Goal: Task Accomplishment & Management: Complete application form

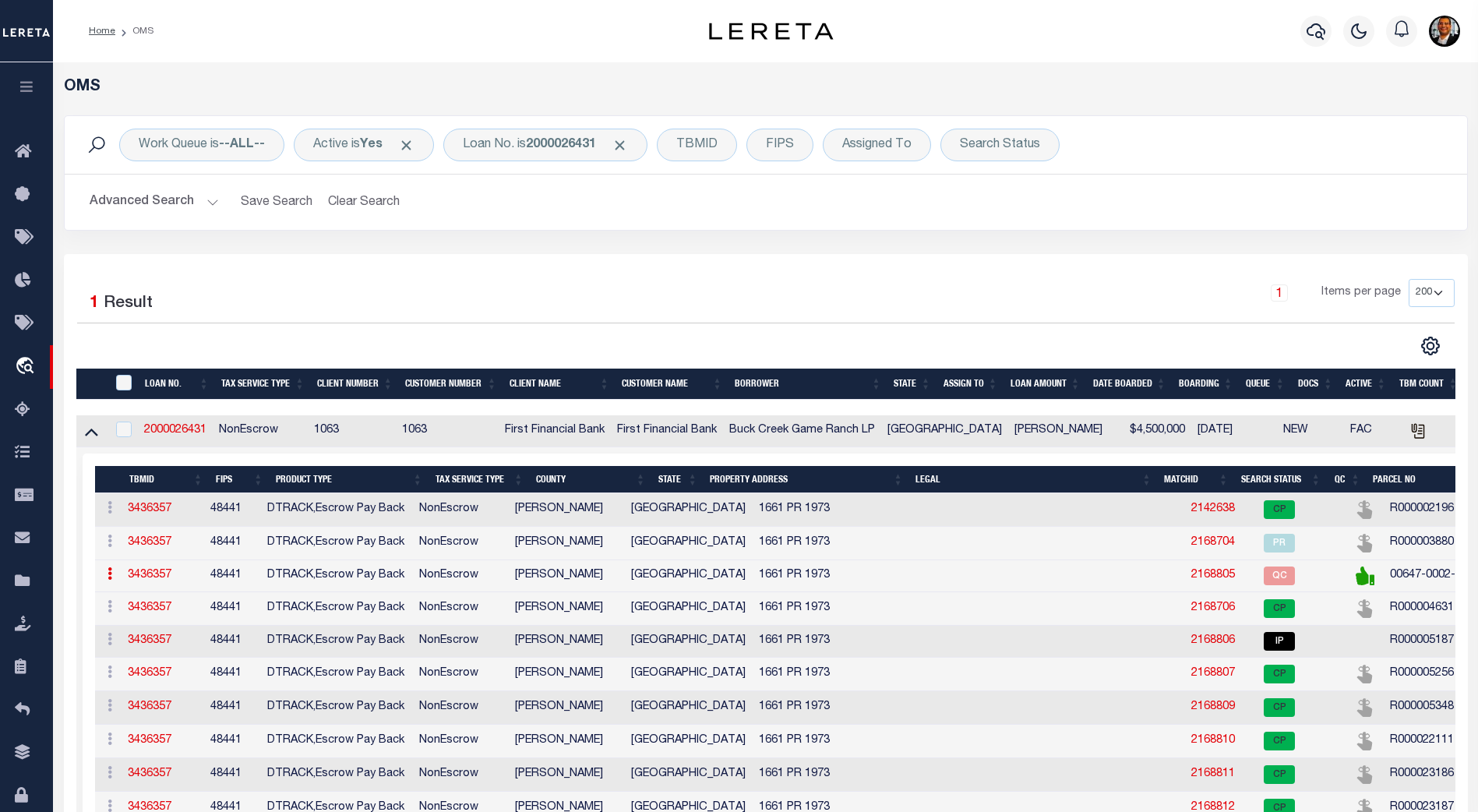
select select "200"
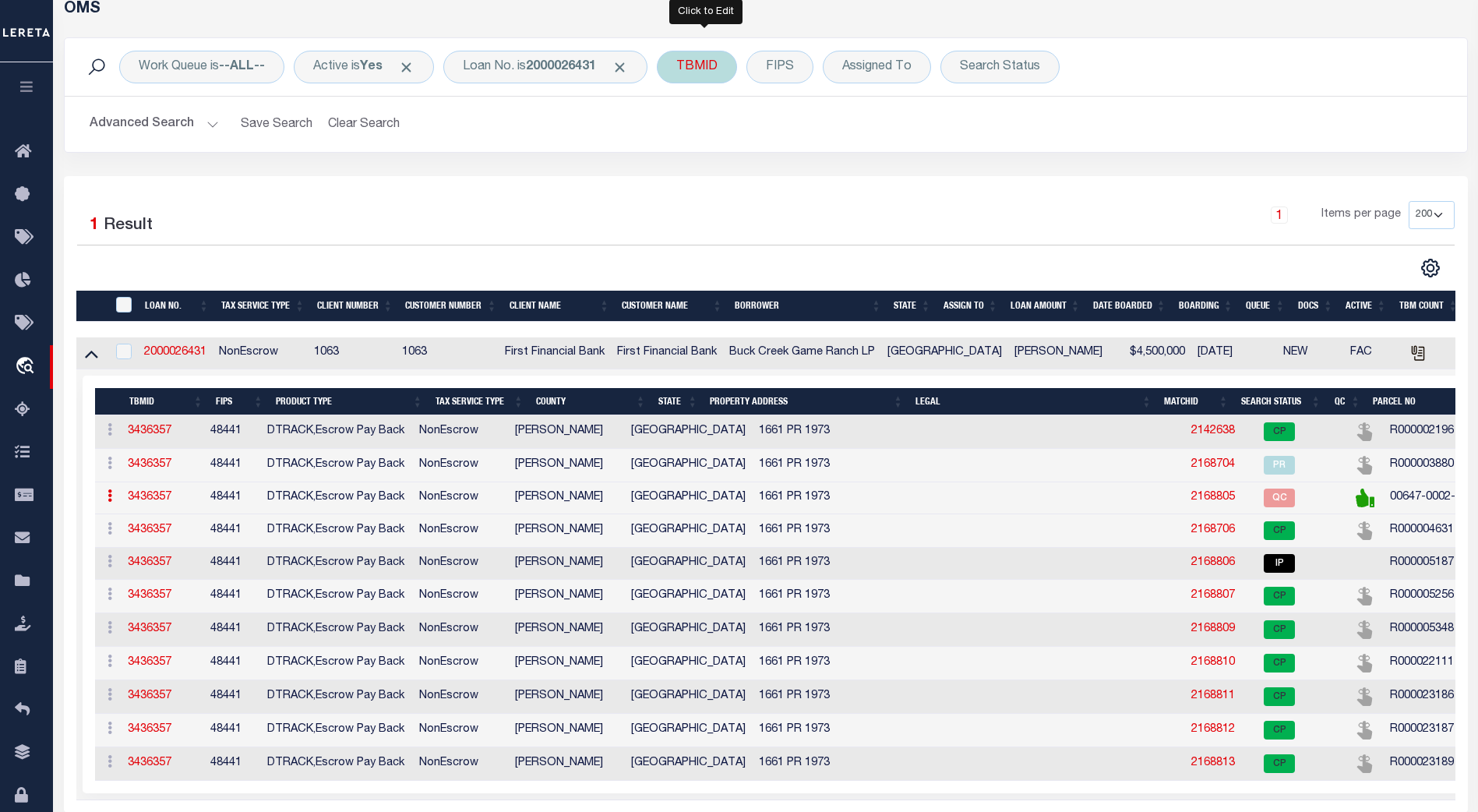
scroll to position [78, 0]
click at [715, 64] on div "TBMID" at bounding box center [696, 67] width 81 height 33
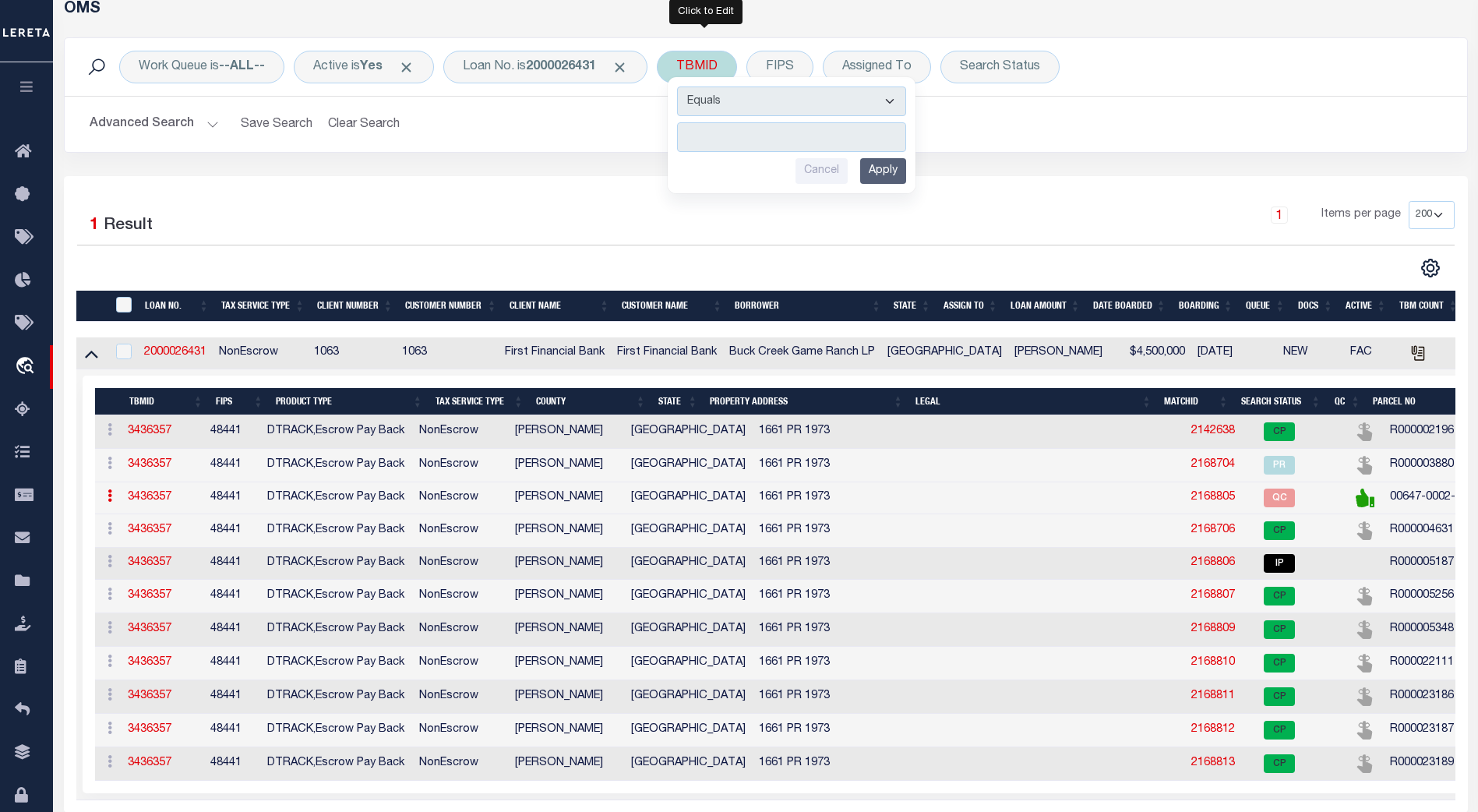
click at [713, 139] on input "number" at bounding box center [791, 137] width 229 height 30
type input "3407651"
click at [892, 173] on input "Apply" at bounding box center [882, 170] width 46 height 26
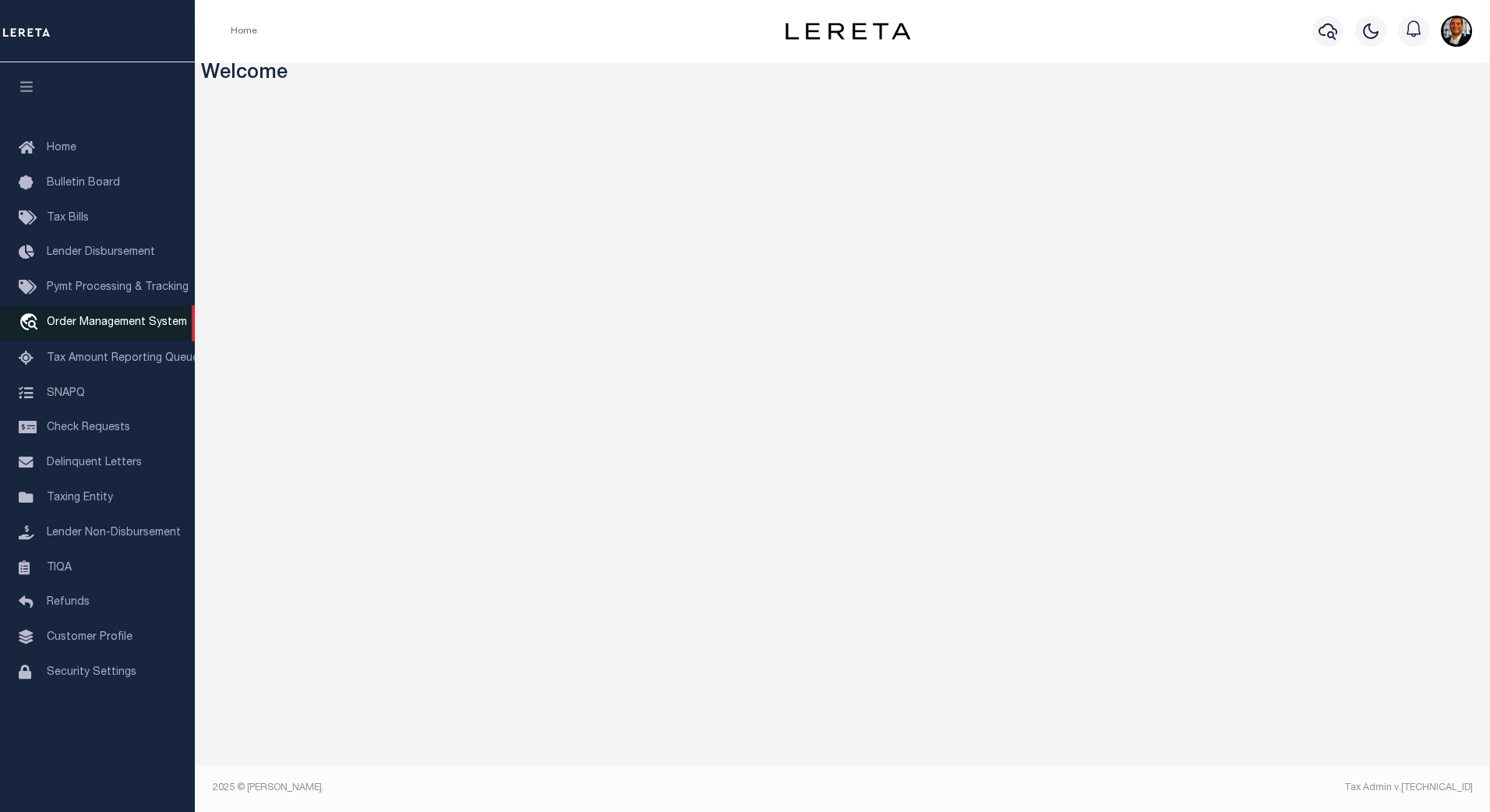
click at [110, 325] on span "Order Management System" at bounding box center [116, 323] width 140 height 11
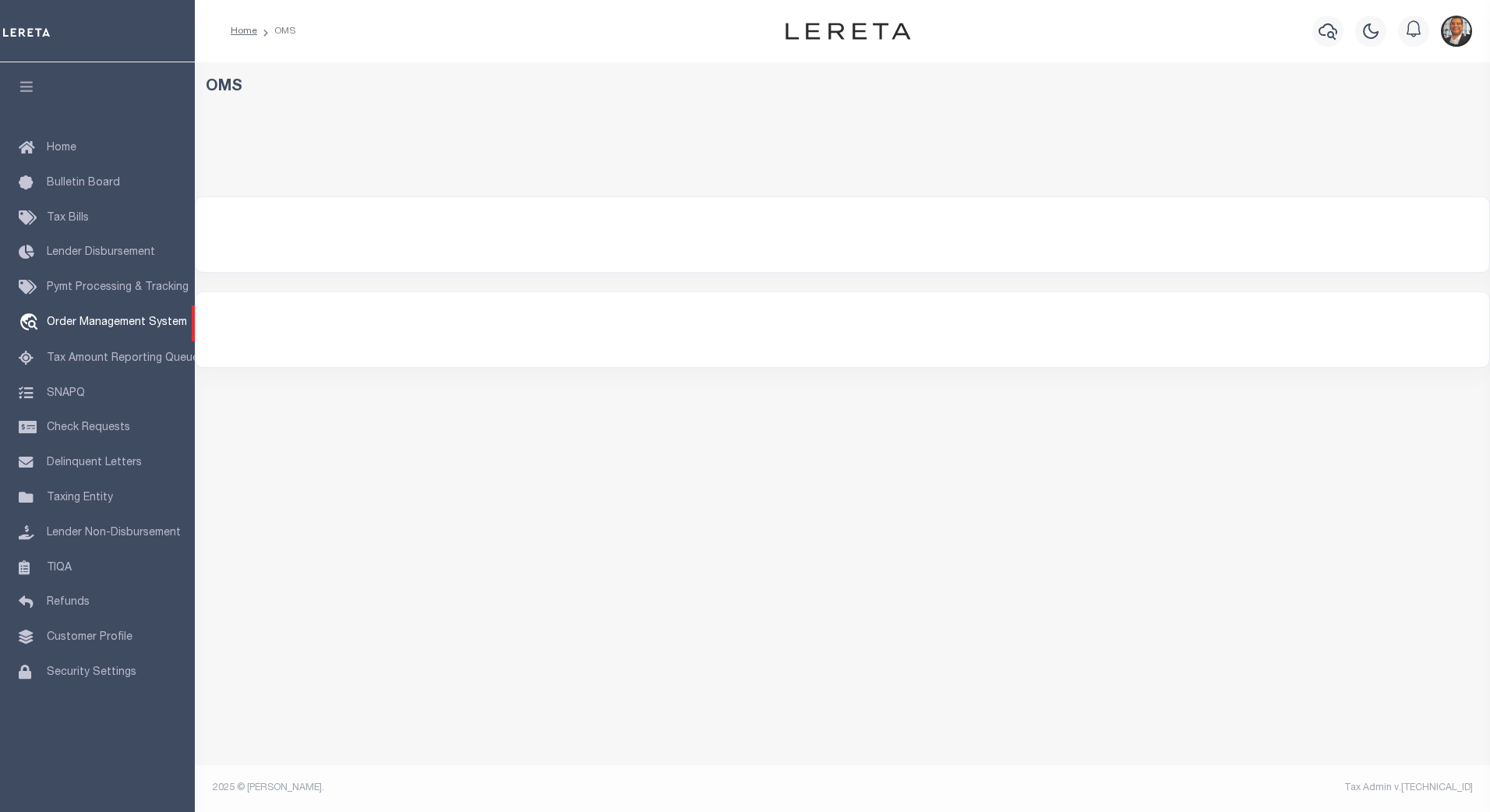
select select "200"
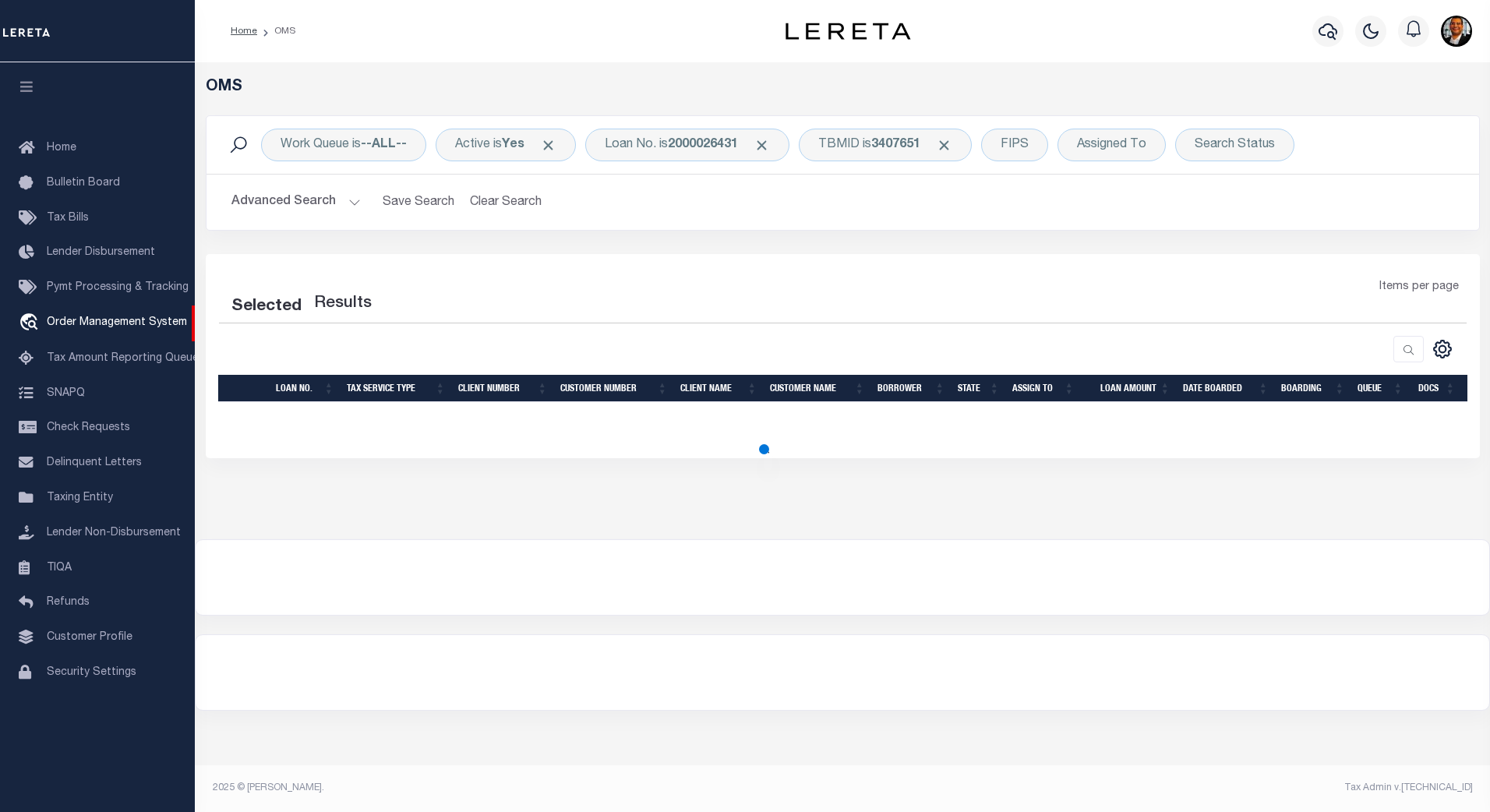
select select "200"
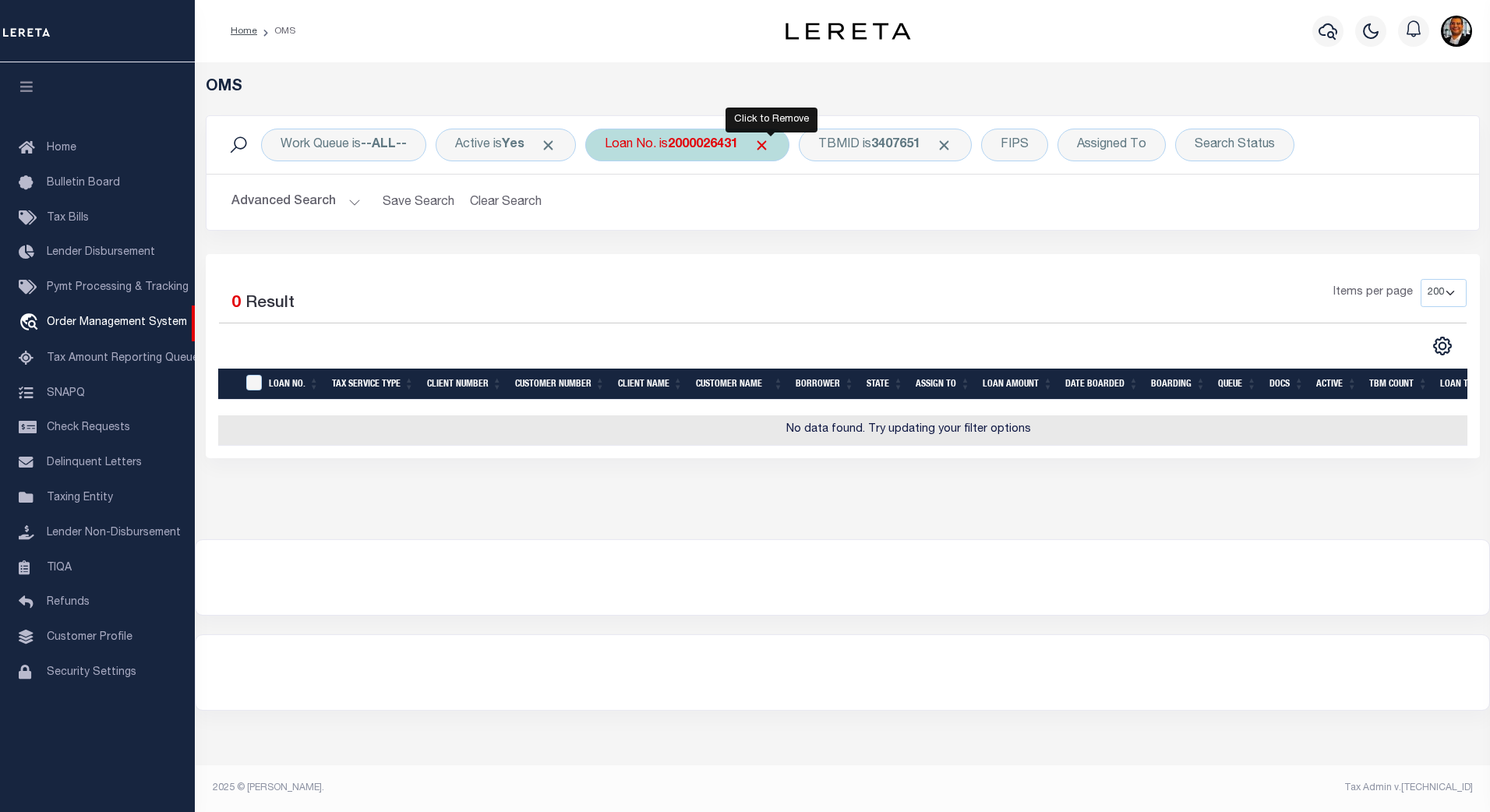
click at [770, 149] on span "Click to Remove" at bounding box center [761, 145] width 16 height 16
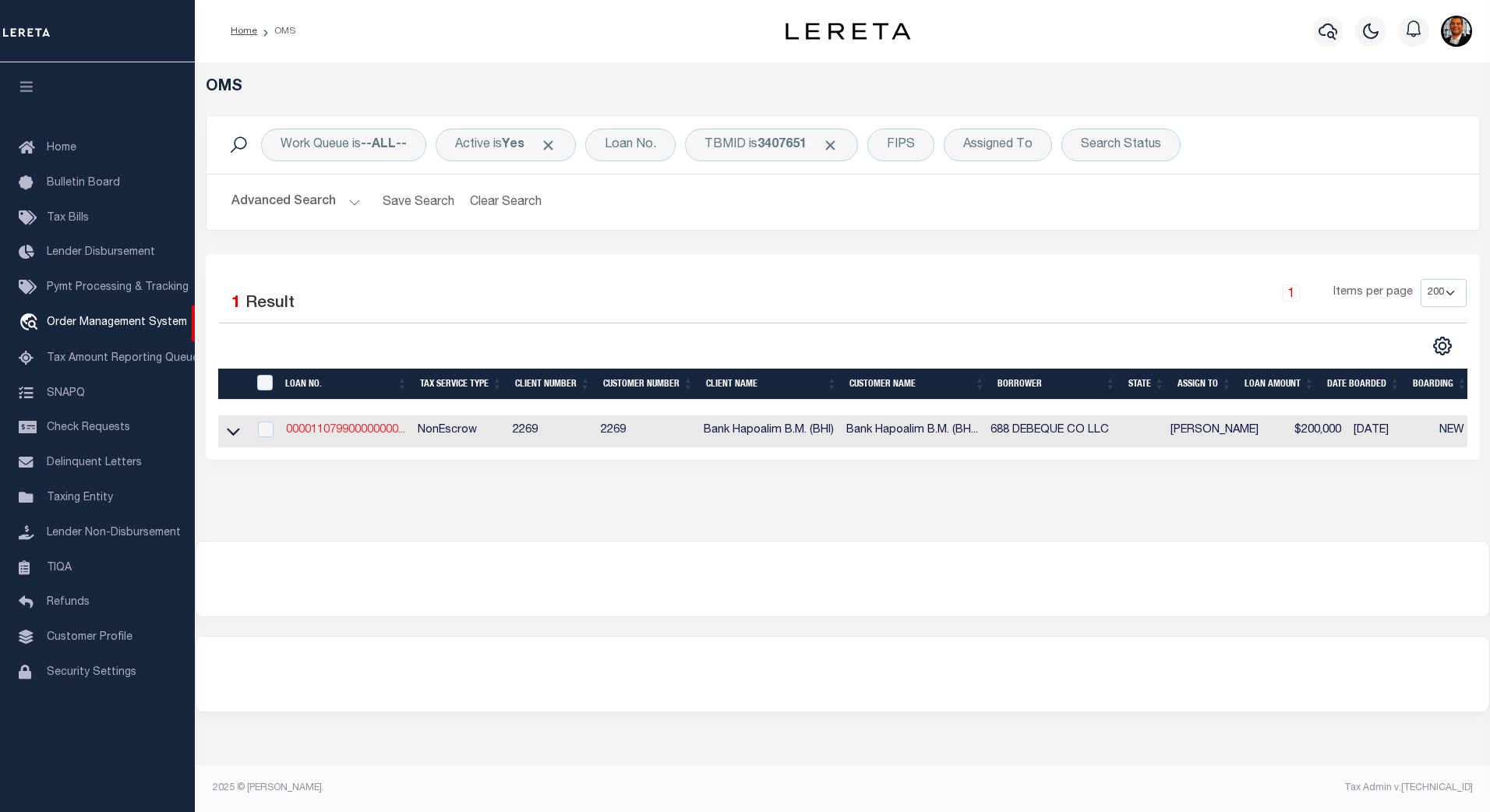
click at [327, 427] on link "000011079900000000..." at bounding box center [346, 430] width 120 height 11
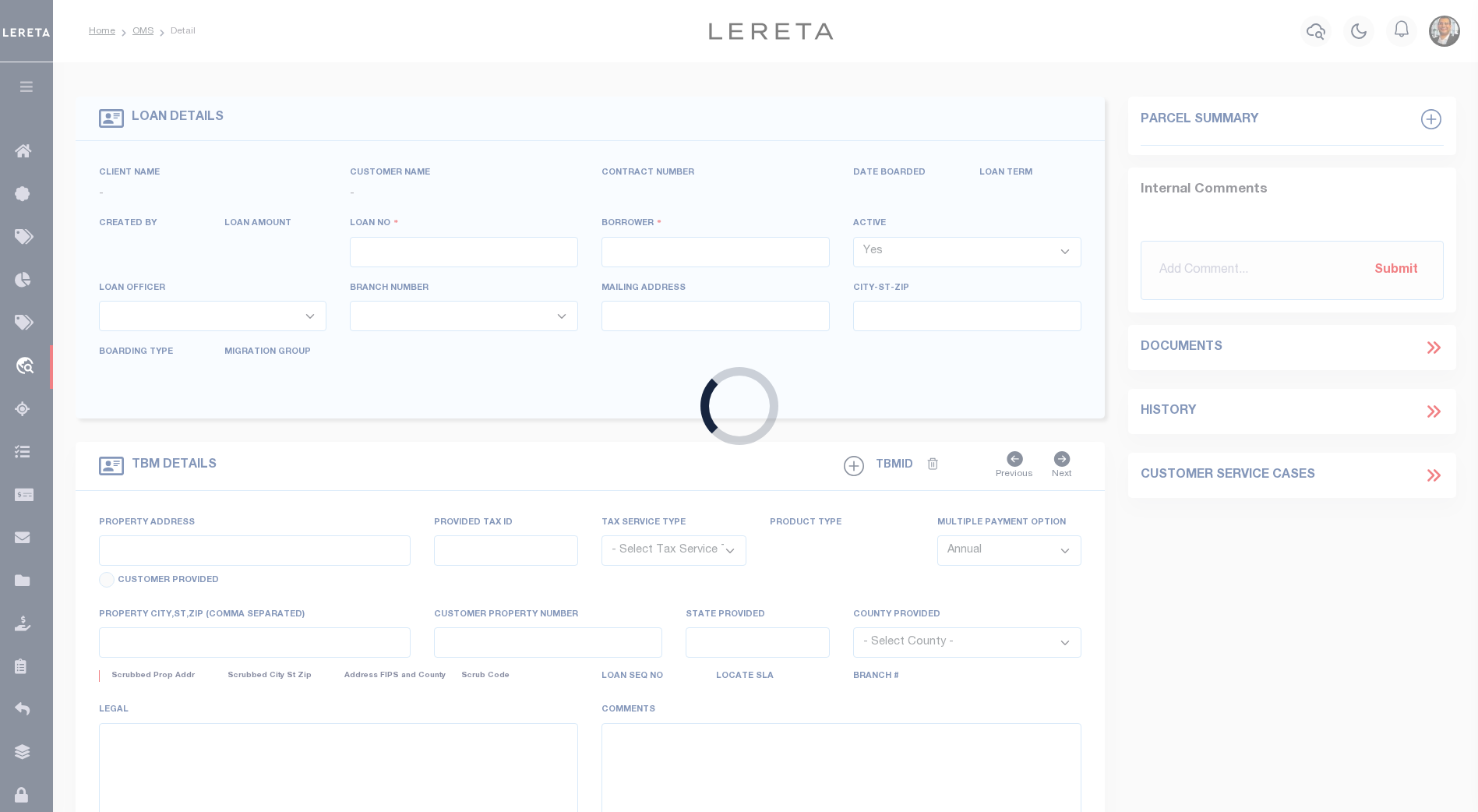
type input "000011079900000000000"
type input "688 DEBEQUE CO LLC"
select select
type input "688 DEBEQUE CO LLC [STREET_ADDRESS]"
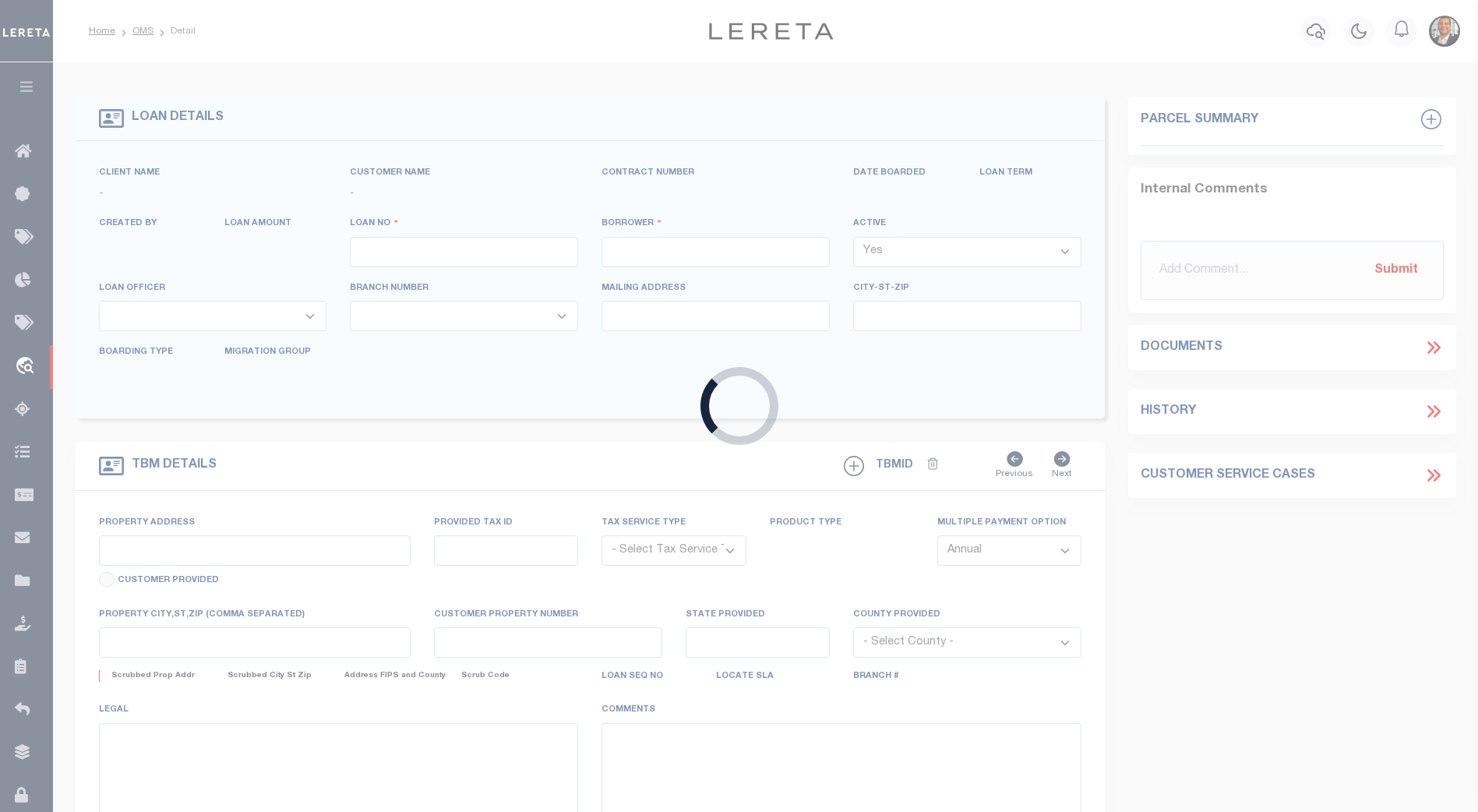
type input "[GEOGRAPHIC_DATA] 81504"
select select
select select "NonEscrow"
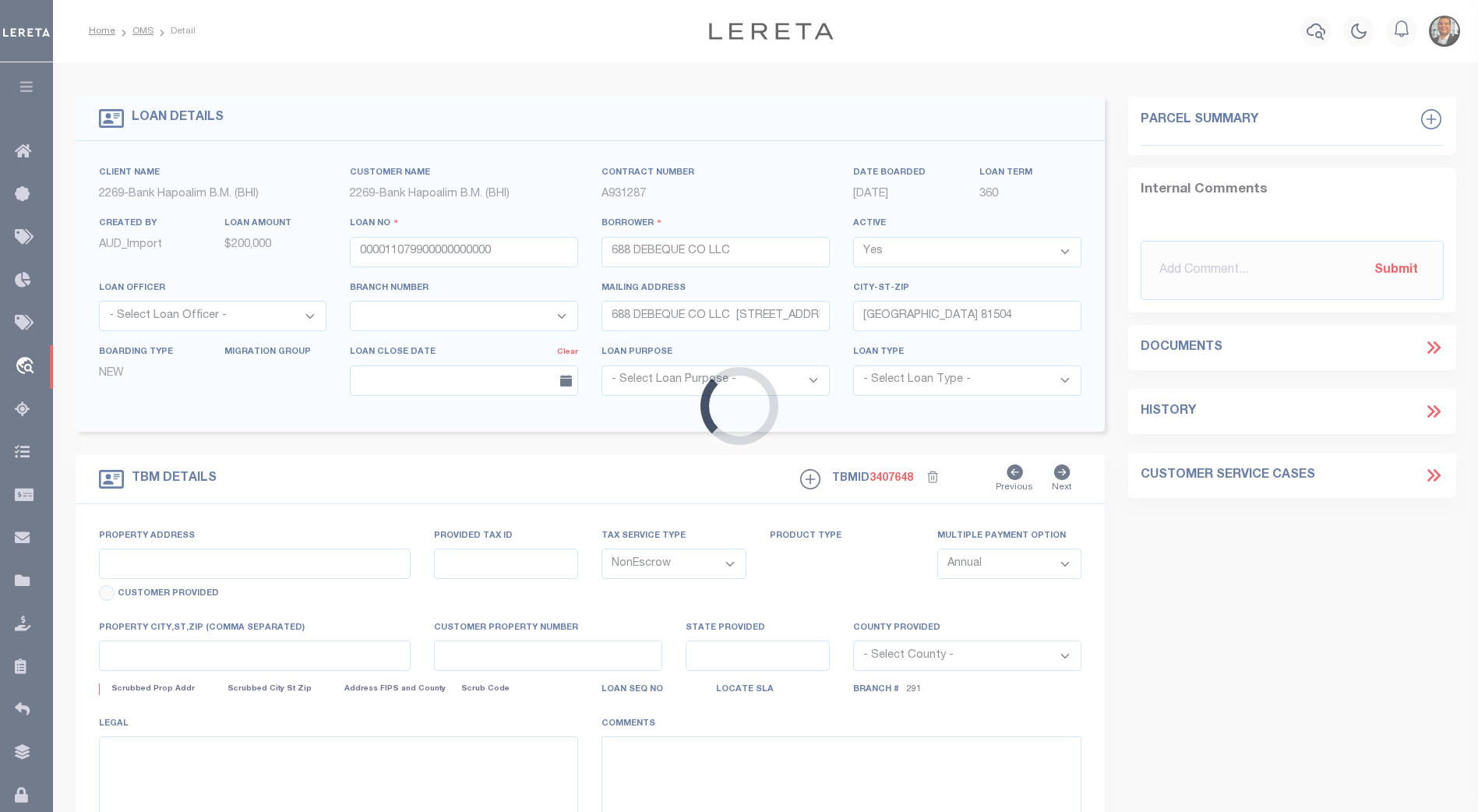
select select "139017"
select select "14751"
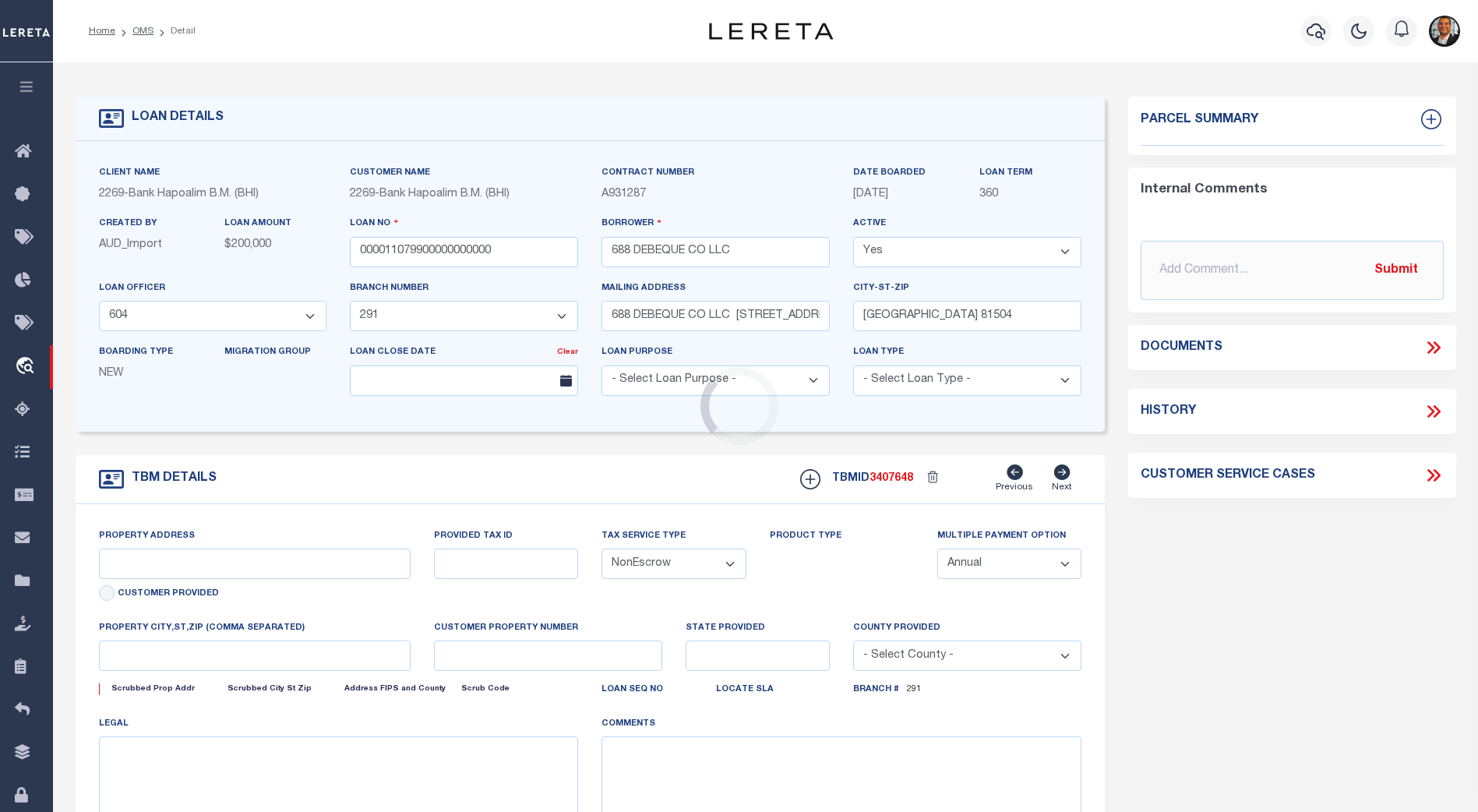
type input "blk 4/lot 7"
select select
type input "REAL ESTATE IMPROVED"
select select
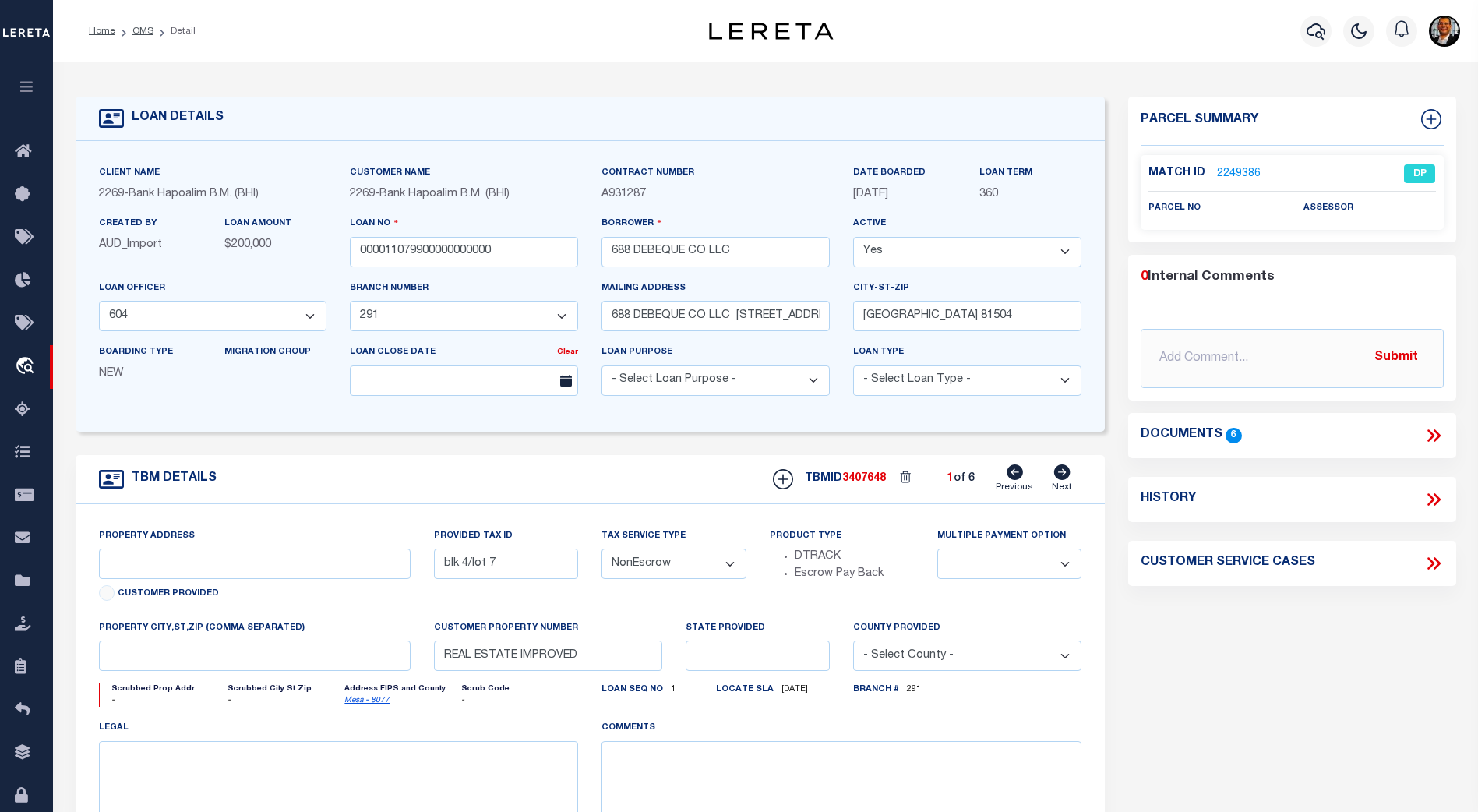
click at [1237, 172] on link "2249386" at bounding box center [1239, 173] width 44 height 16
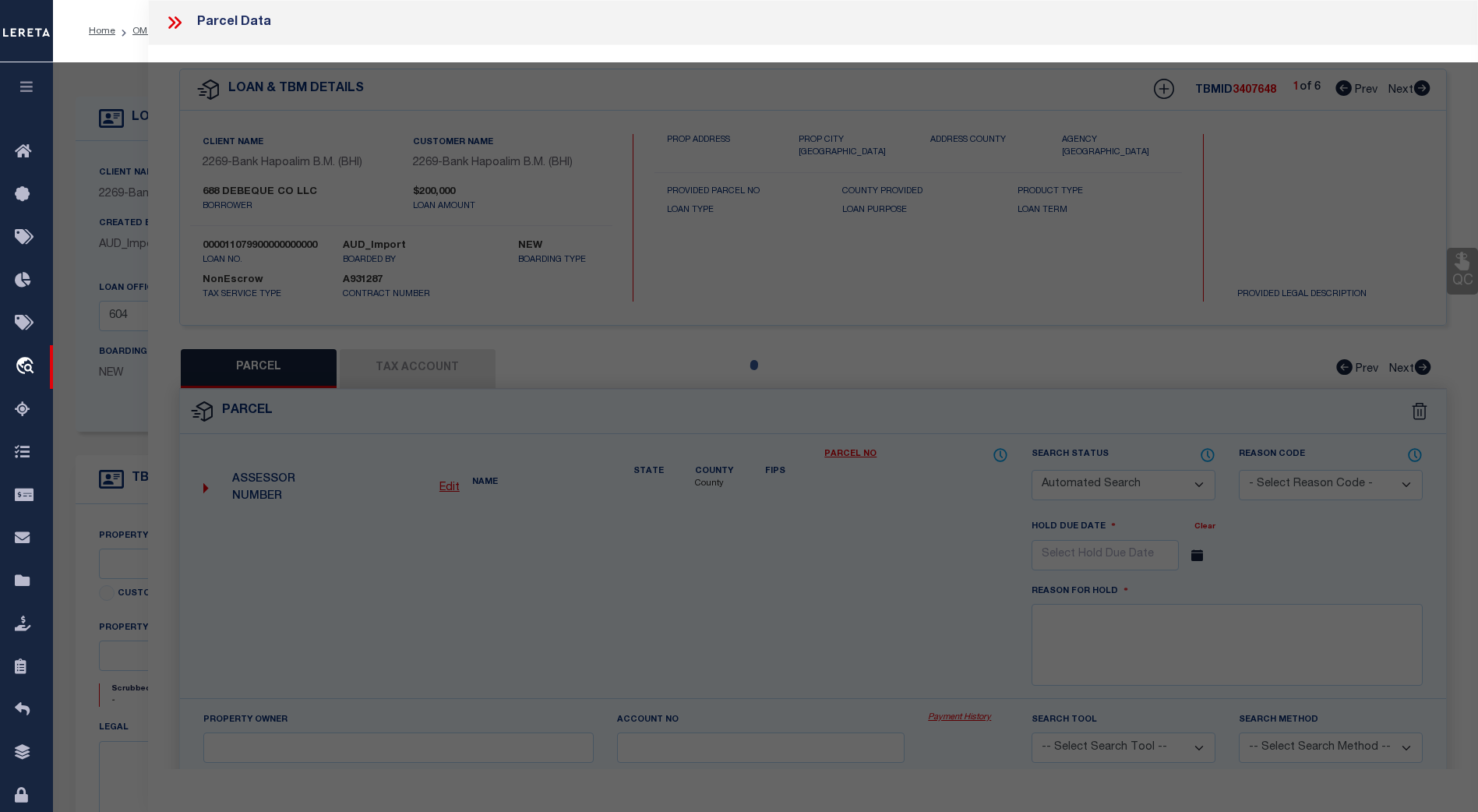
checkbox input "false"
select select "DP"
checkbox input "false"
type textarea "Provided legal has already been added to the same loan number. Please provide t…"
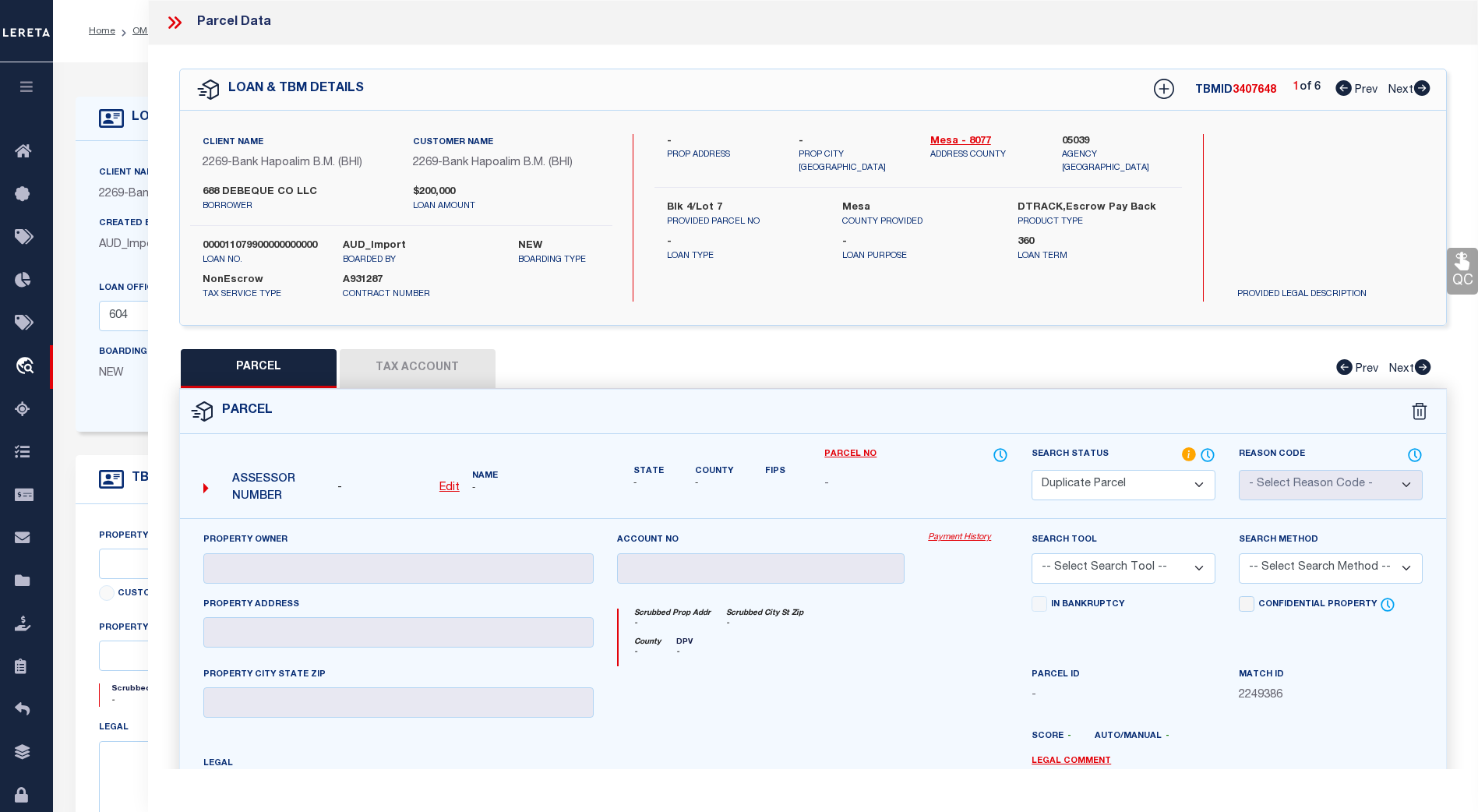
click at [173, 25] on icon at bounding box center [171, 23] width 7 height 13
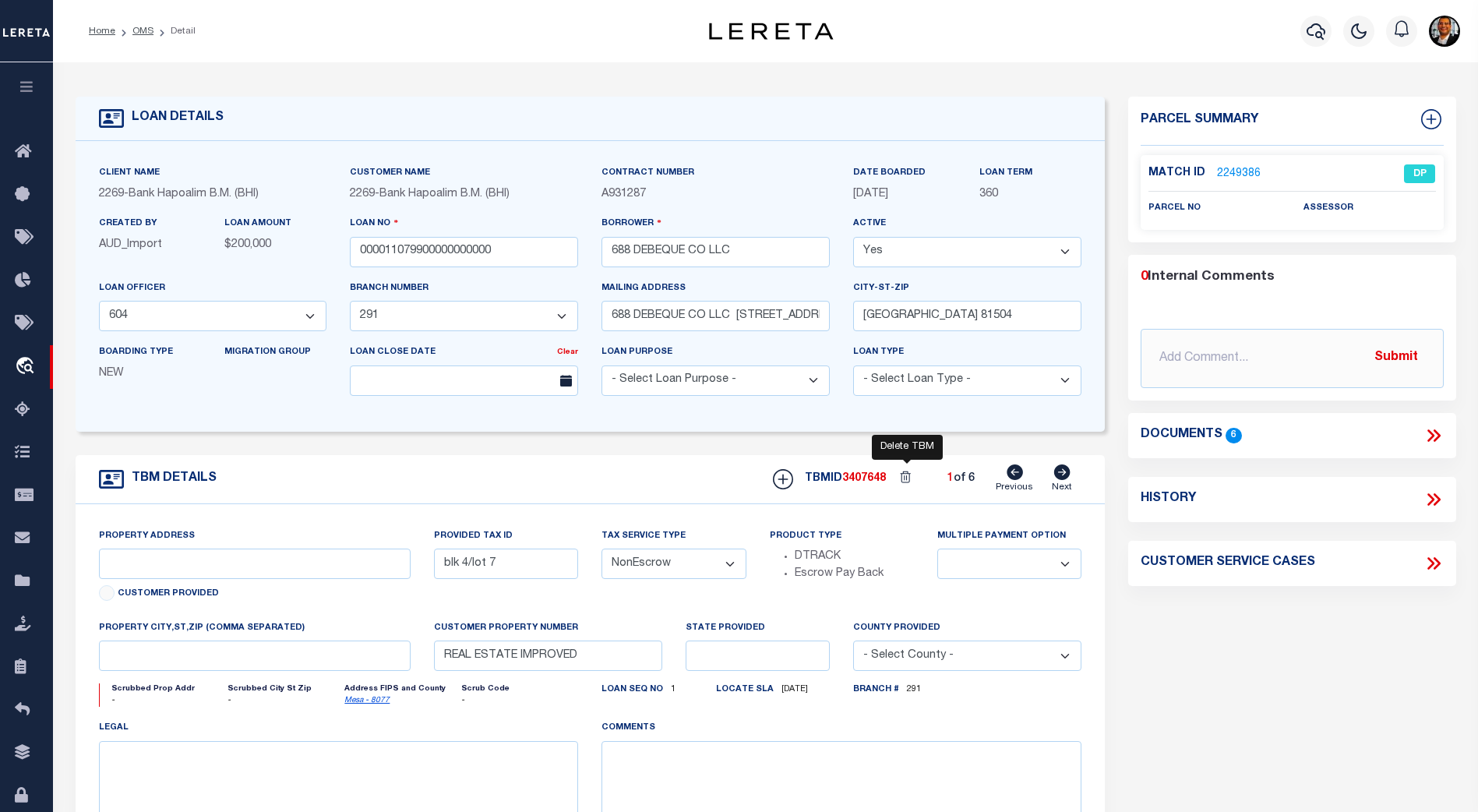
click at [903, 478] on icon at bounding box center [907, 478] width 23 height 23
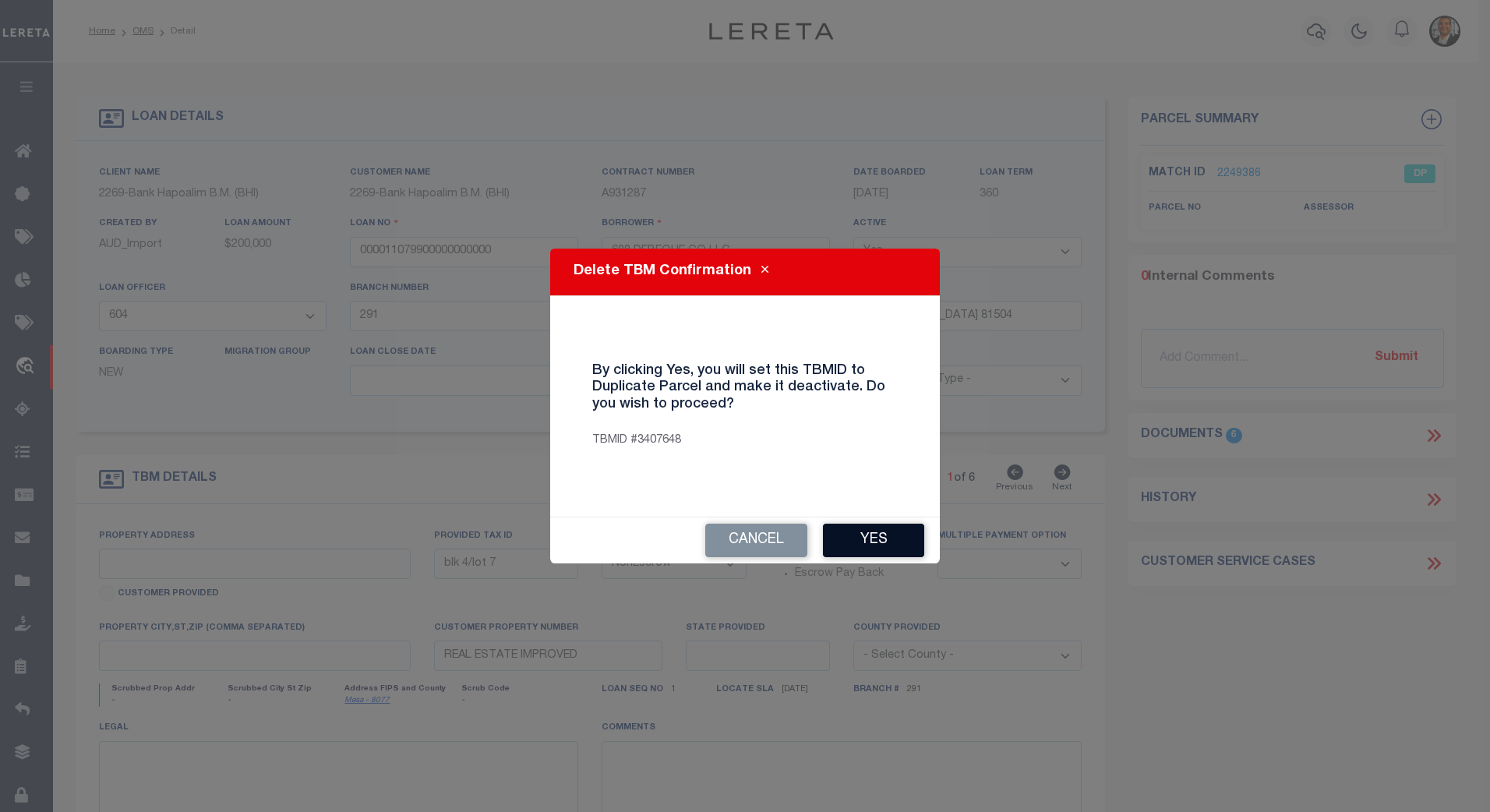
click at [873, 538] on button "Yes" at bounding box center [874, 540] width 102 height 34
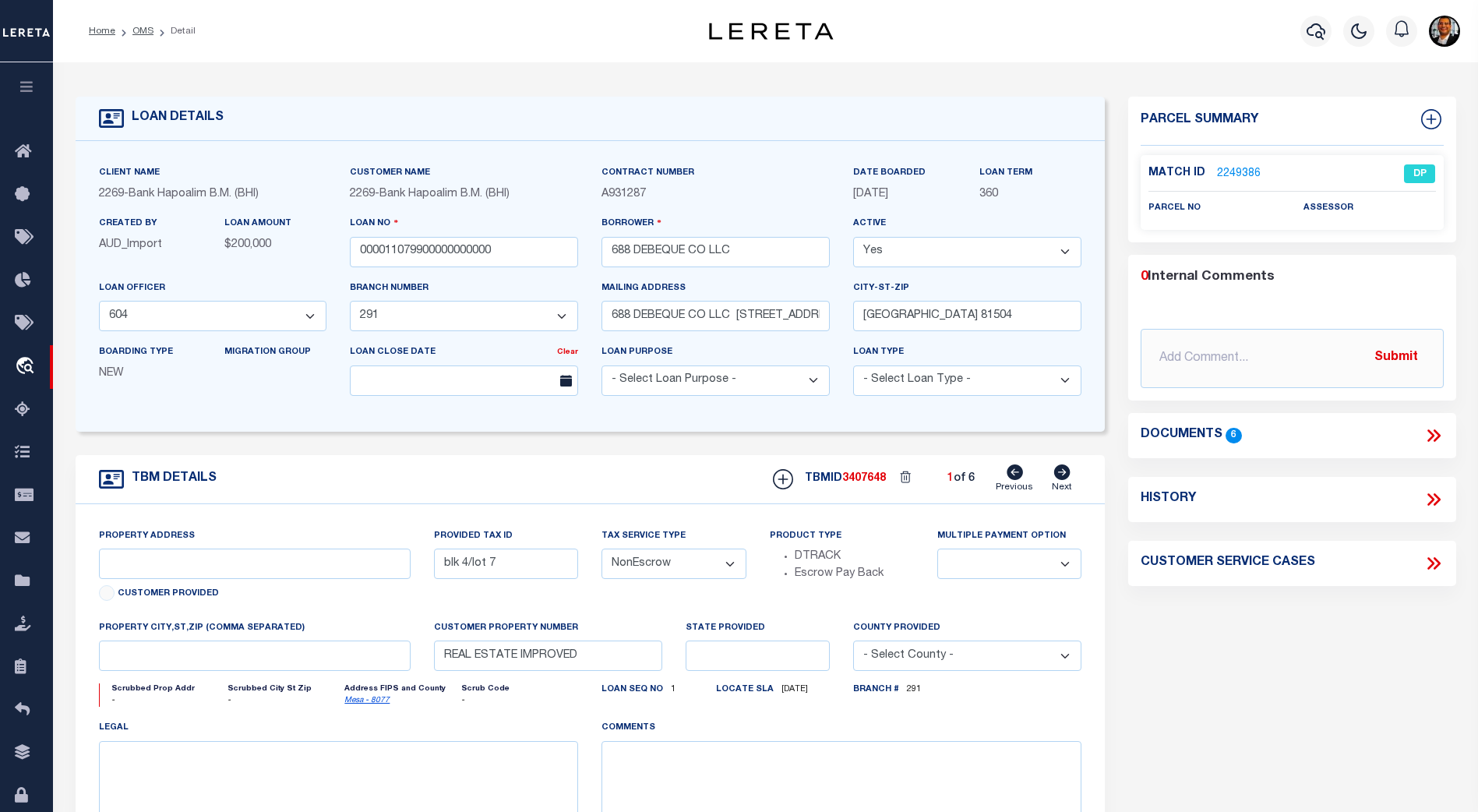
click at [1064, 478] on icon at bounding box center [1062, 472] width 17 height 16
select select
click at [1057, 478] on icon at bounding box center [1062, 472] width 16 height 16
type input "blk 3/lot 9"
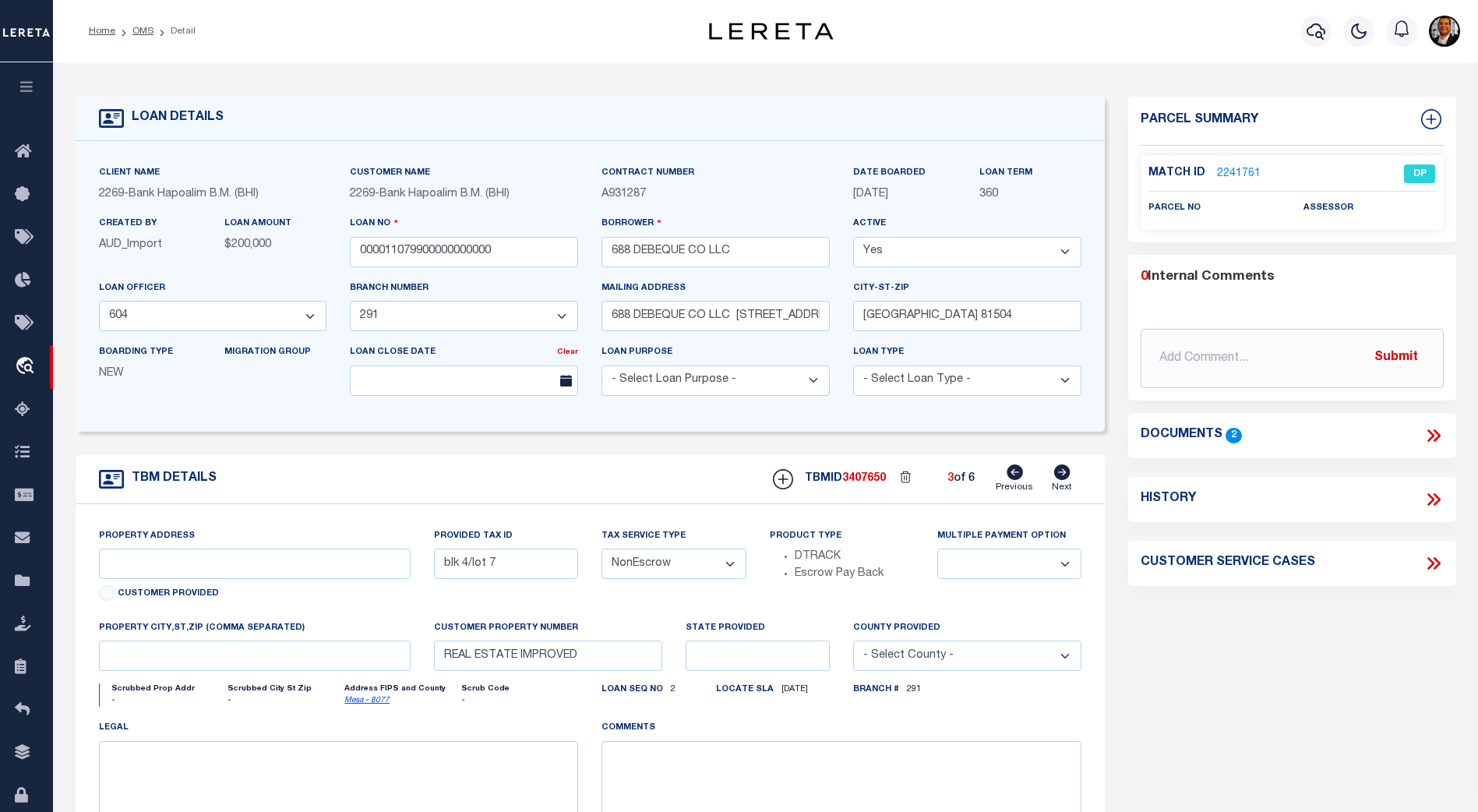
select select
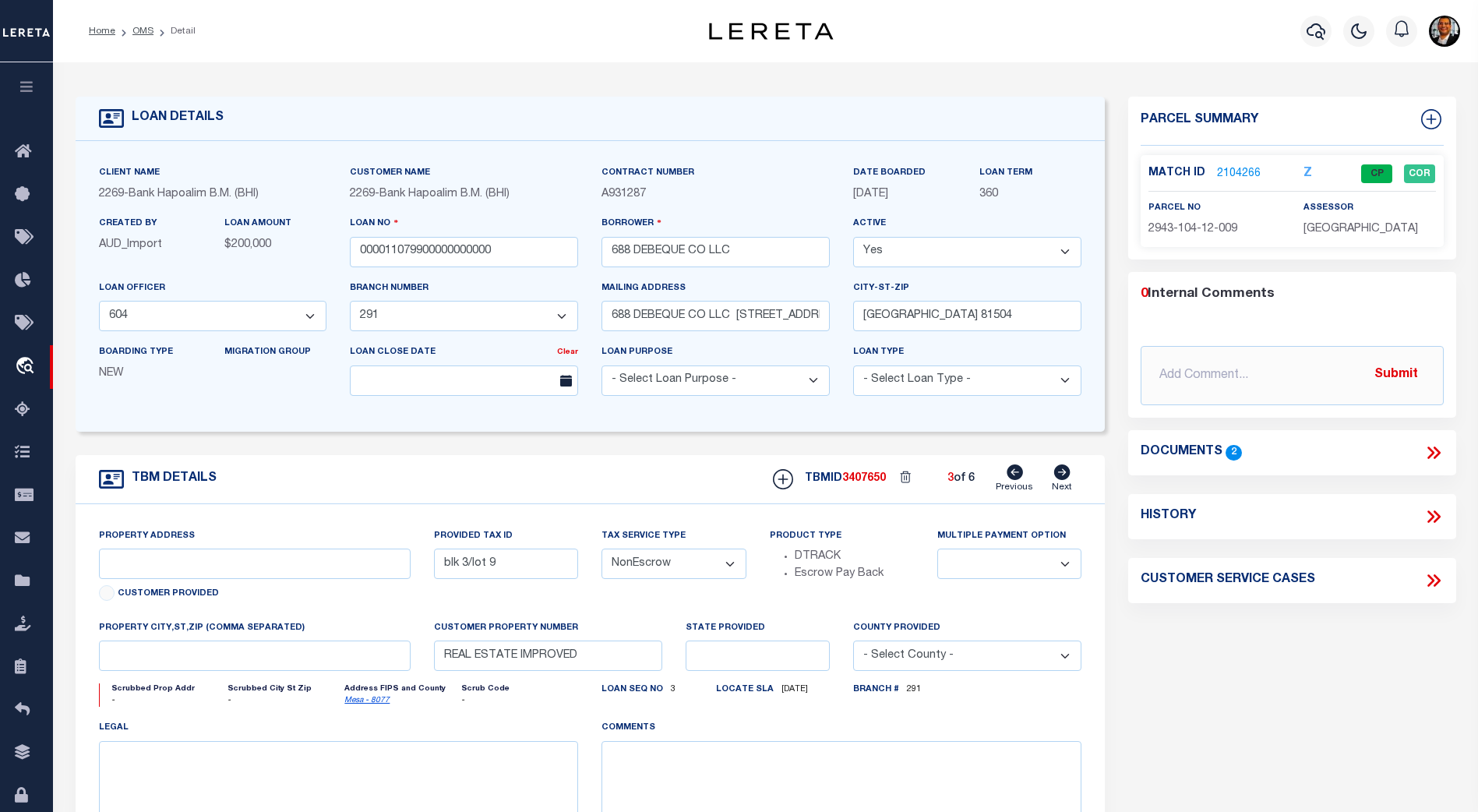
click at [1057, 478] on icon at bounding box center [1062, 472] width 16 height 16
select select
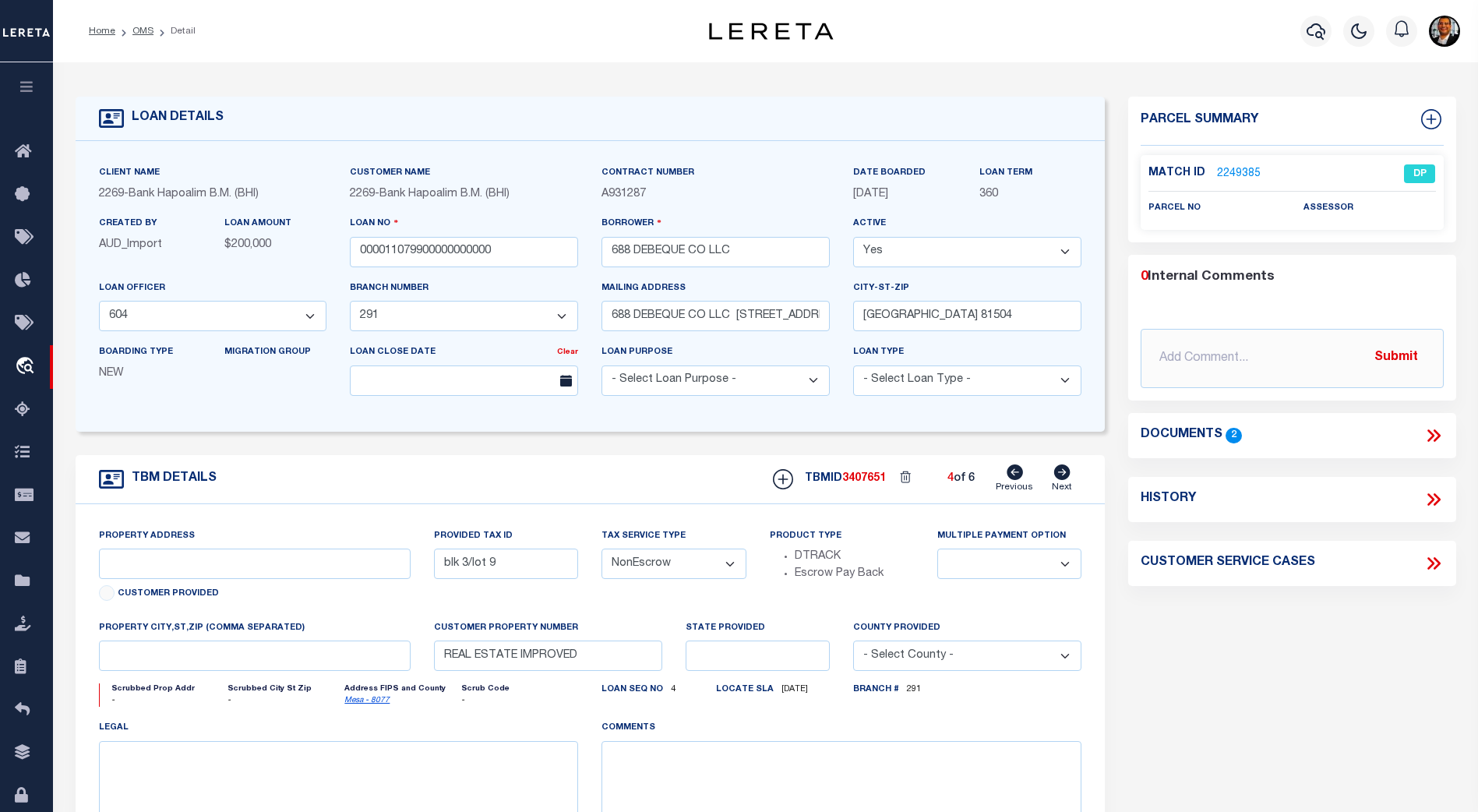
click at [1018, 479] on icon at bounding box center [1015, 472] width 16 height 16
select select
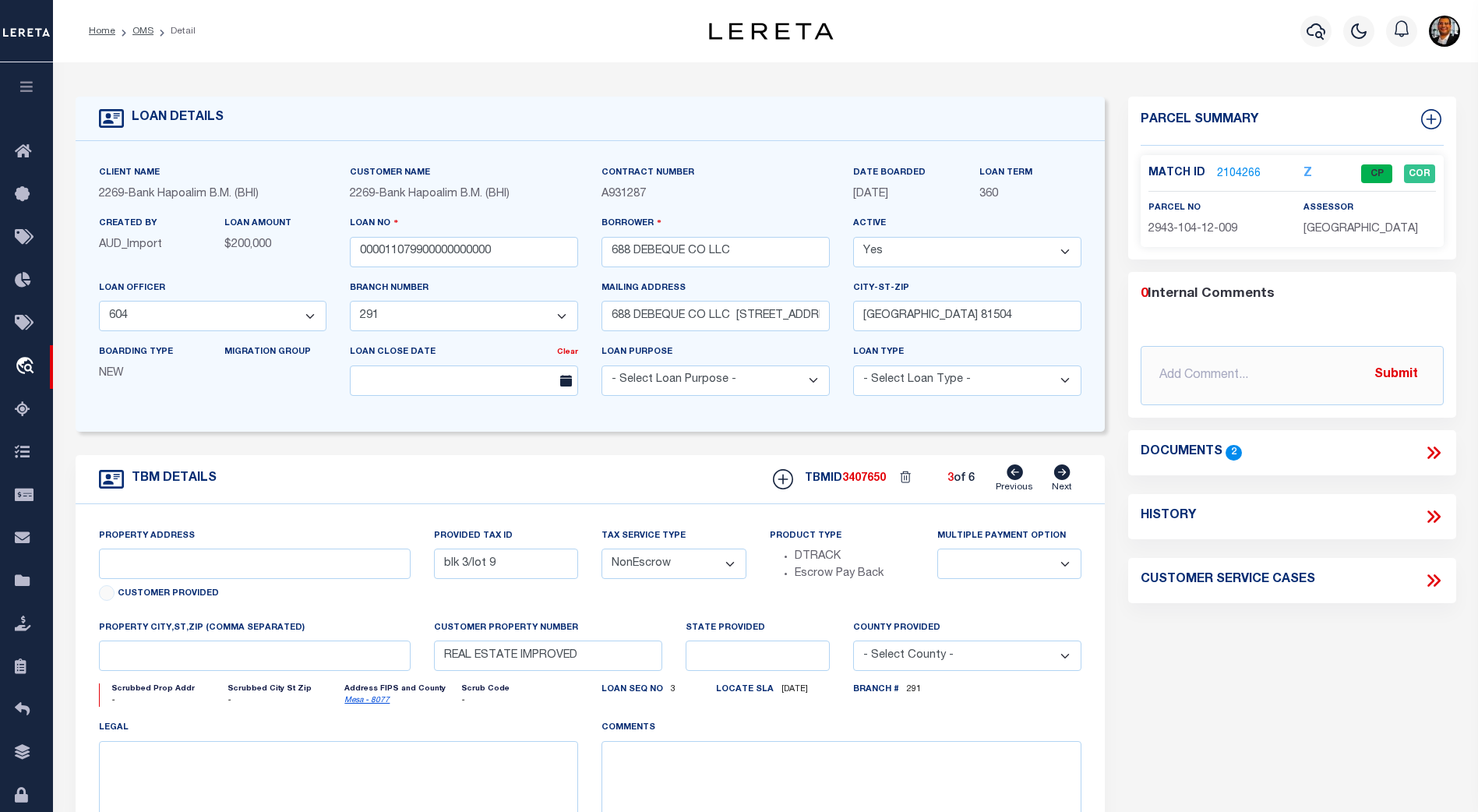
click at [1018, 479] on icon at bounding box center [1015, 472] width 16 height 16
type input "blk 4/lot 7"
select select
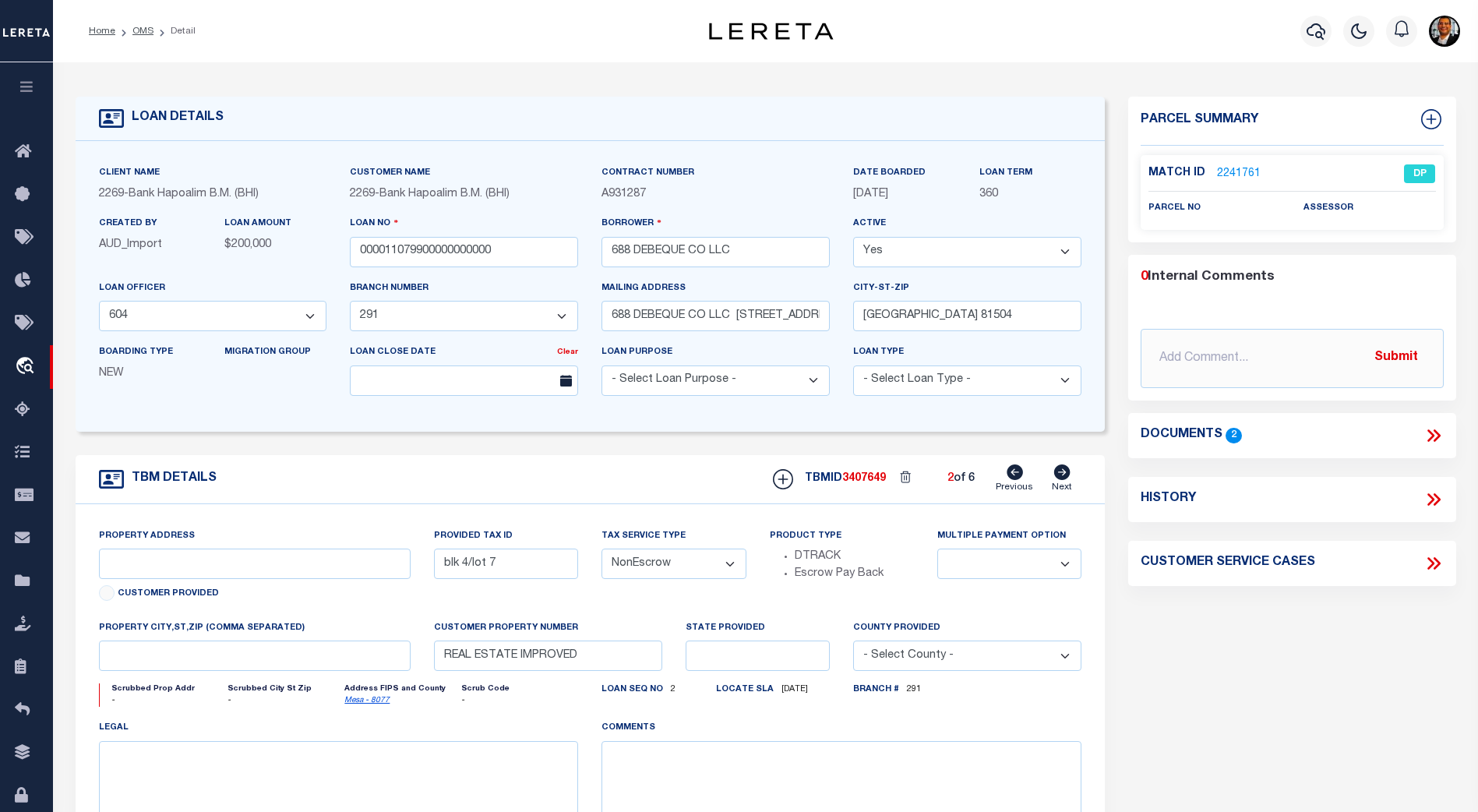
click at [1018, 479] on icon at bounding box center [1015, 472] width 16 height 16
select select
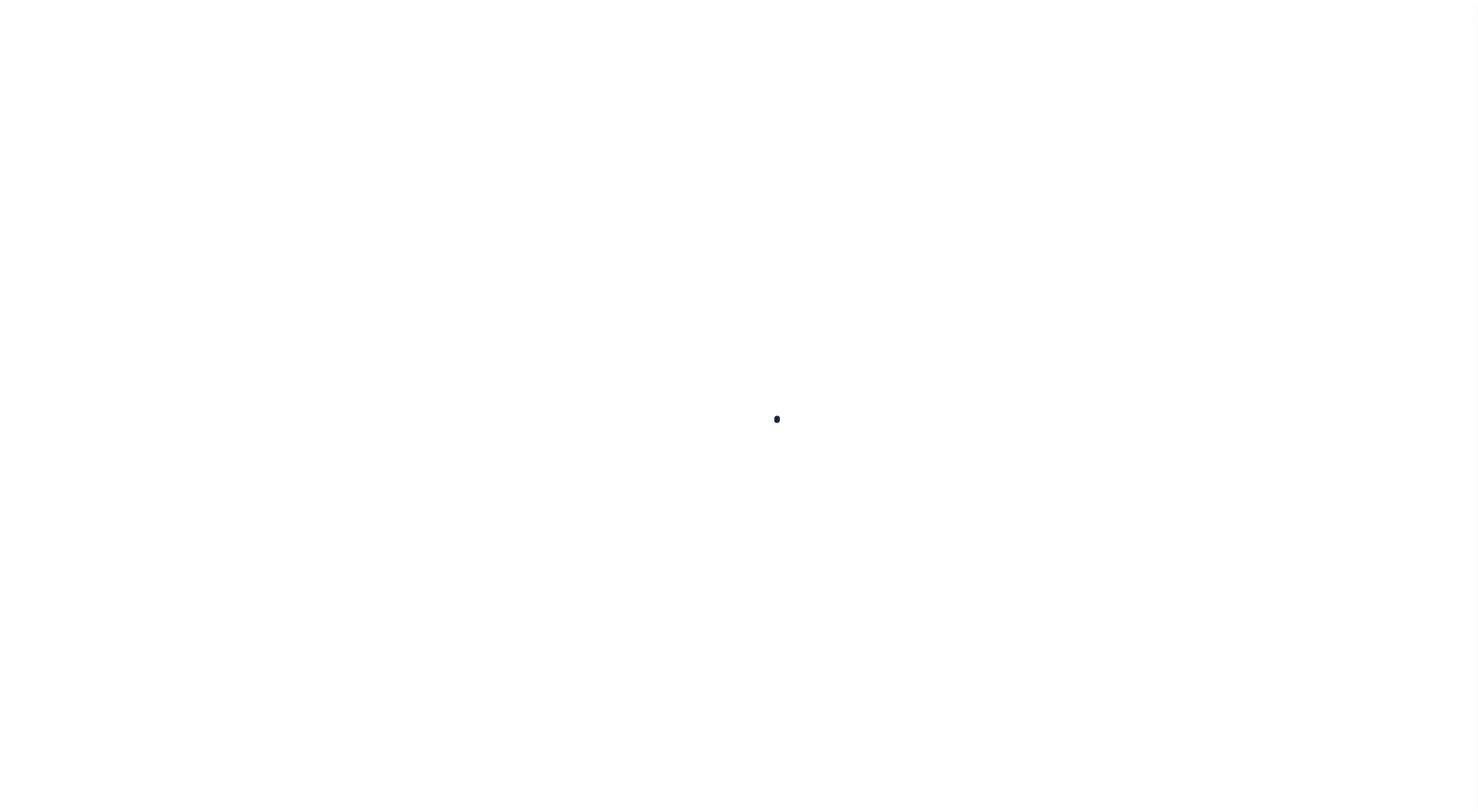
type input "000011079900000000000"
type input "688 DEBEQUE CO LLC"
select select
type input "688 DEBEQUE CO LLC [STREET_ADDRESS]"
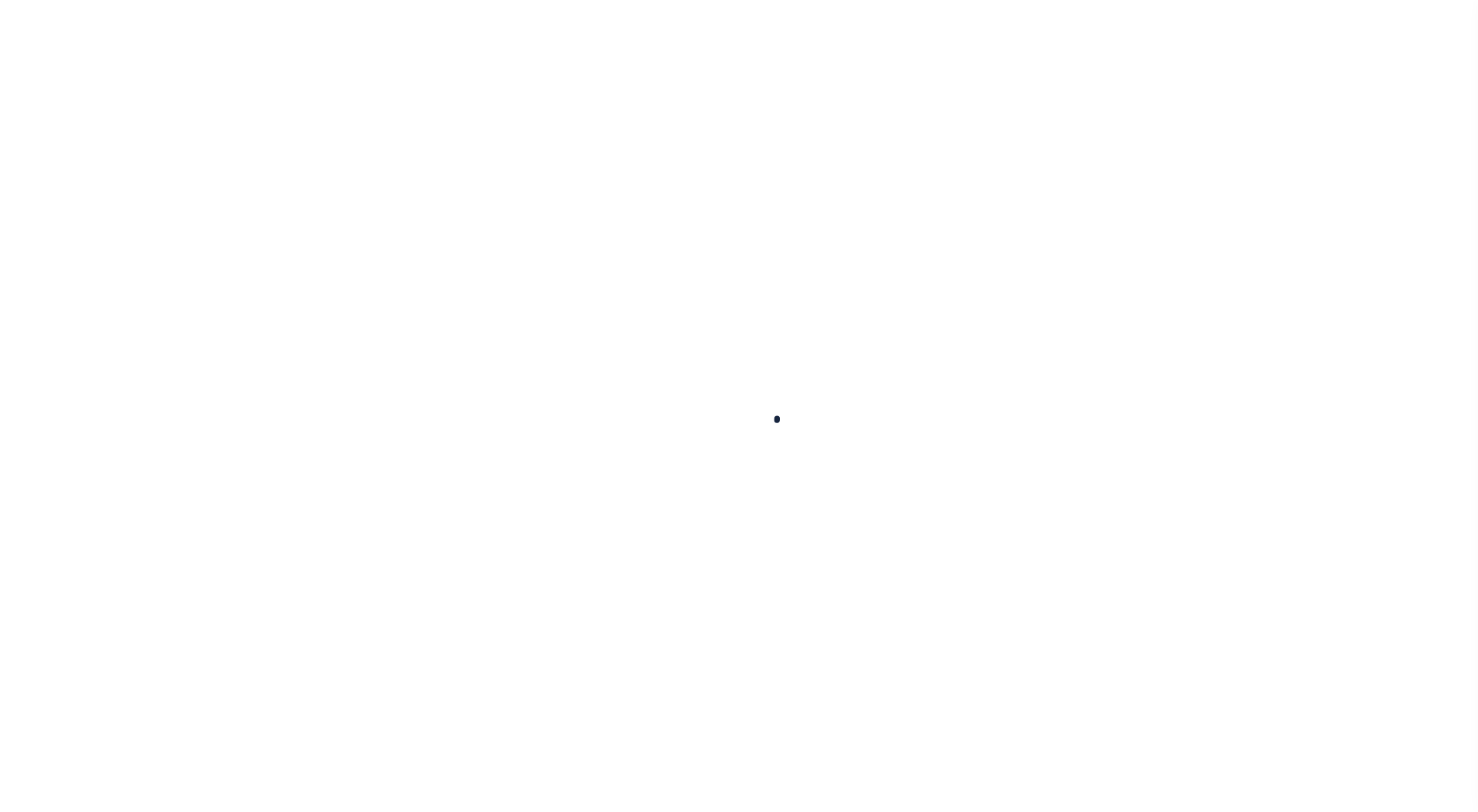
type input "[GEOGRAPHIC_DATA] 81504"
select select
select select "NonEscrow"
type input "blk 4/lot 7"
select select
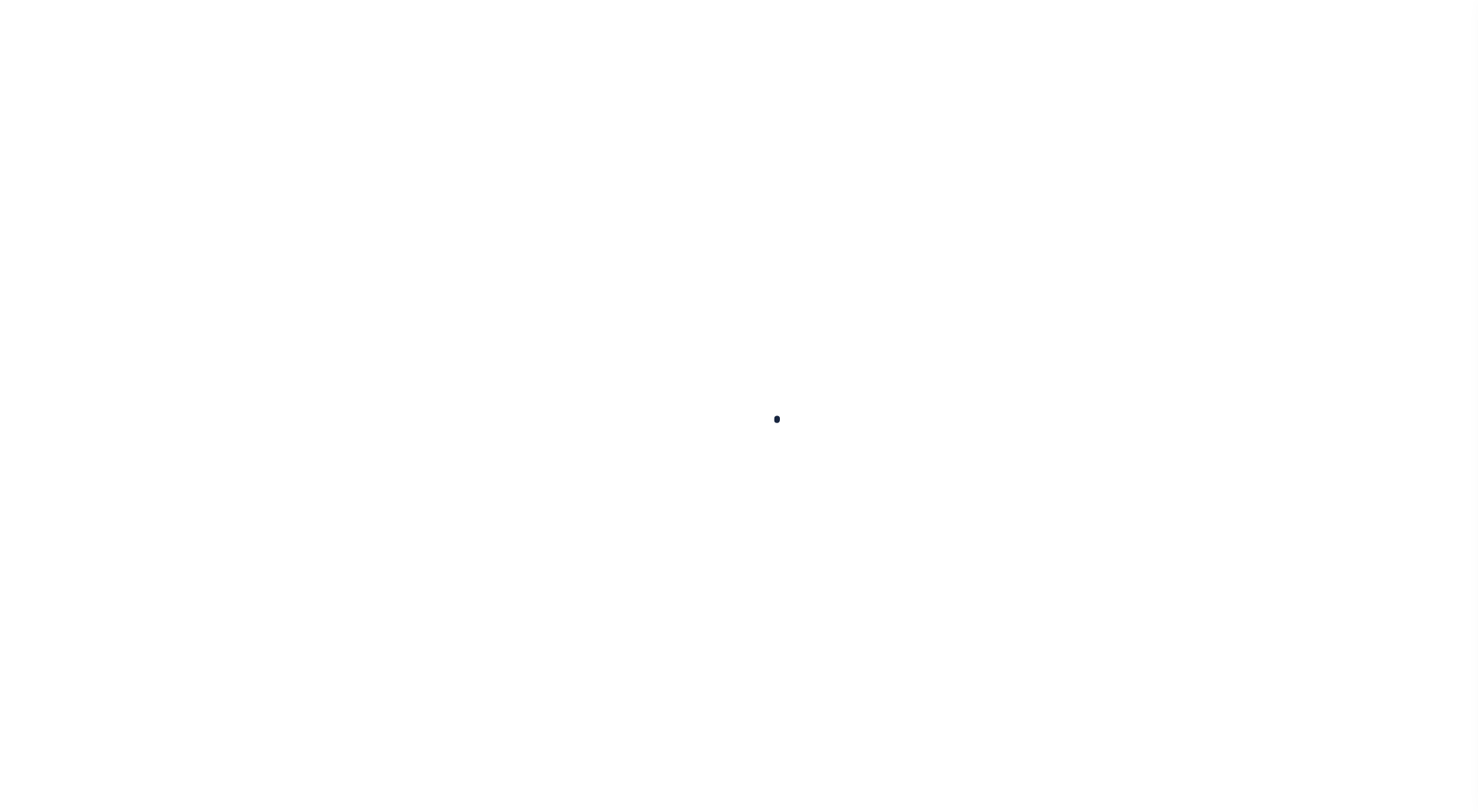
type input "REAL ESTATE IMPROVED"
select select
select select "139017"
select select "14751"
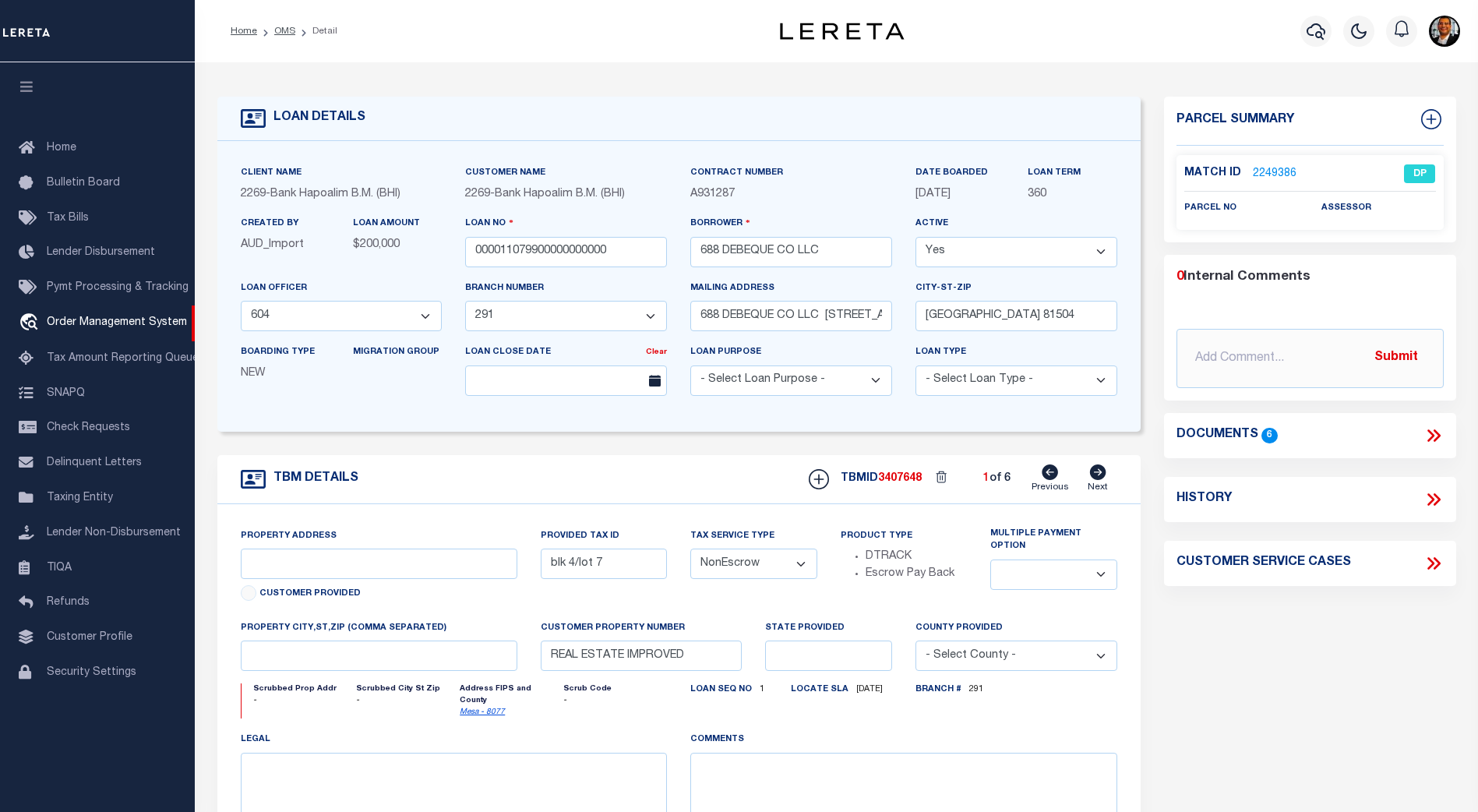
click at [1102, 474] on icon at bounding box center [1097, 472] width 16 height 16
select select
click at [1102, 474] on icon at bounding box center [1097, 472] width 16 height 16
type input "blk 3/lot 9"
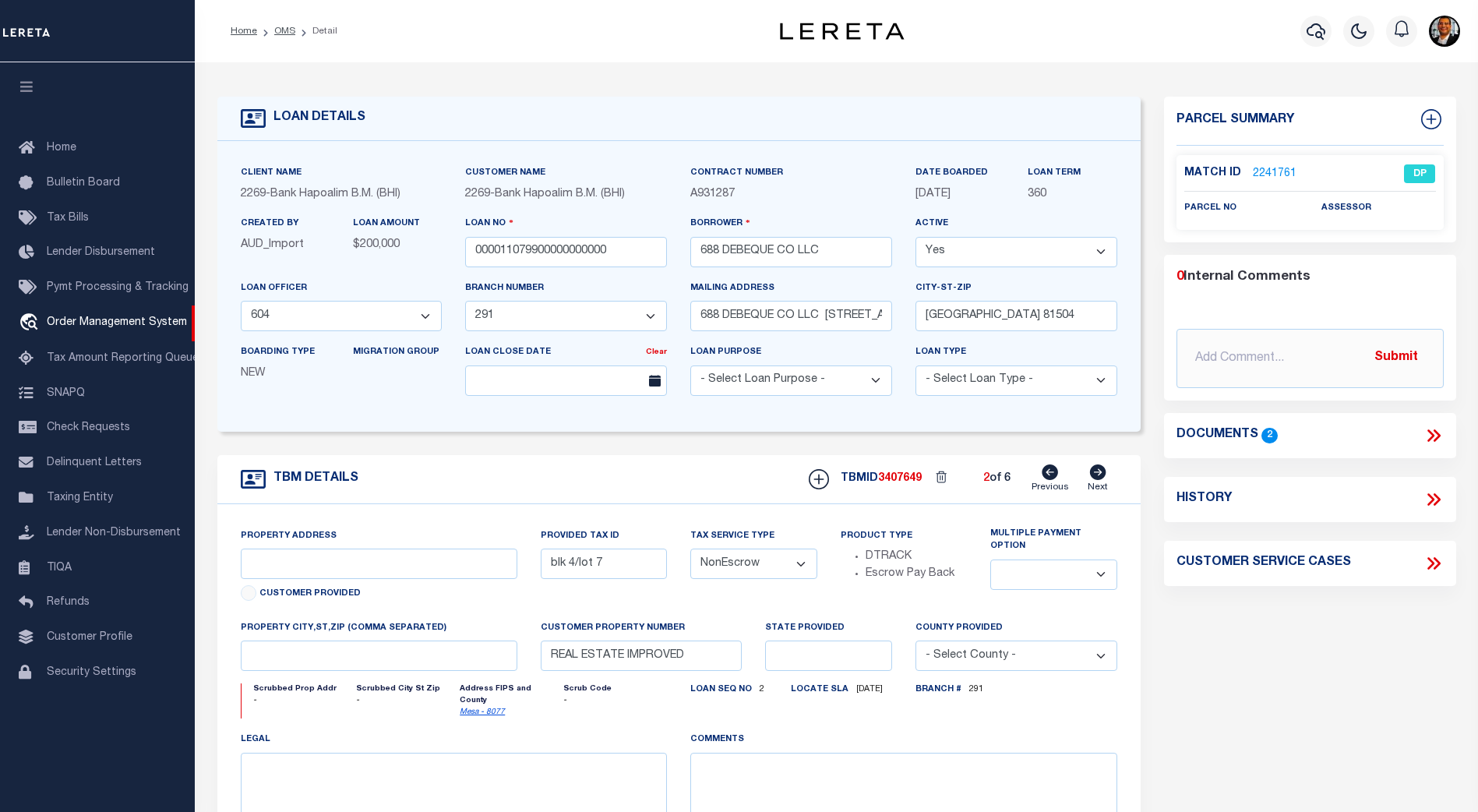
select select
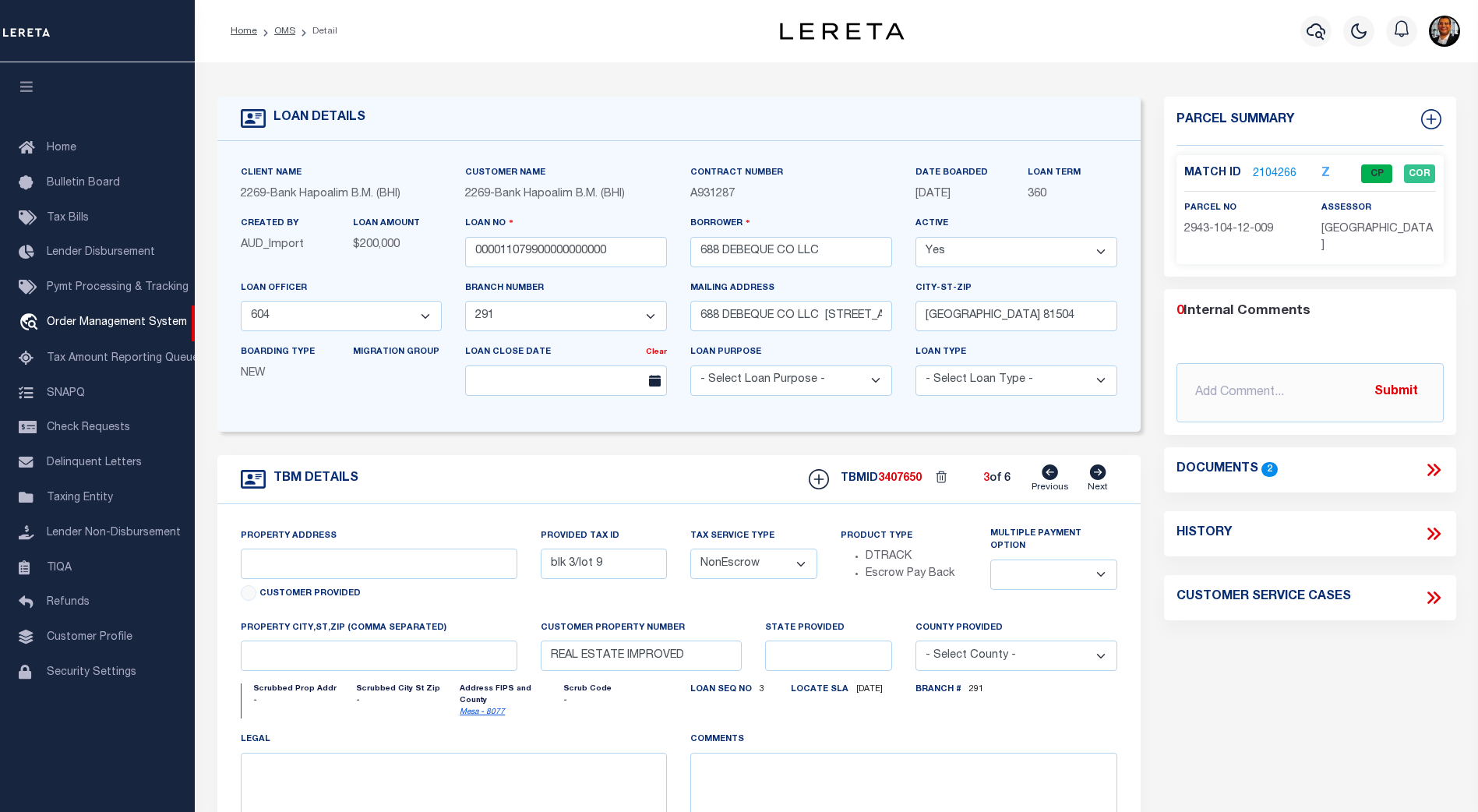
click at [1053, 480] on icon at bounding box center [1050, 472] width 16 height 16
type input "blk 4/lot 7"
select select
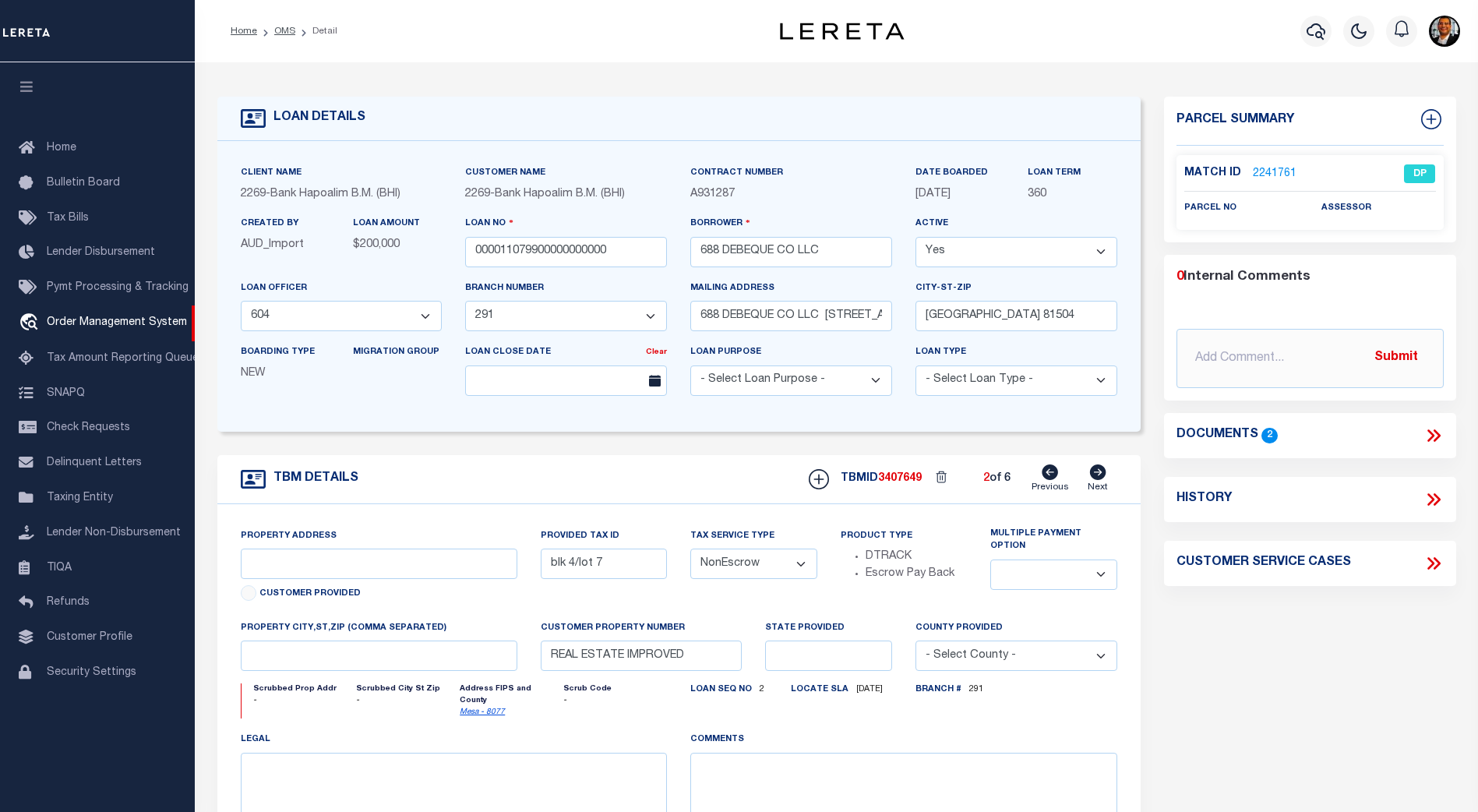
click at [1053, 480] on icon at bounding box center [1050, 472] width 16 height 16
select select
click at [1097, 477] on icon at bounding box center [1097, 472] width 16 height 16
select select
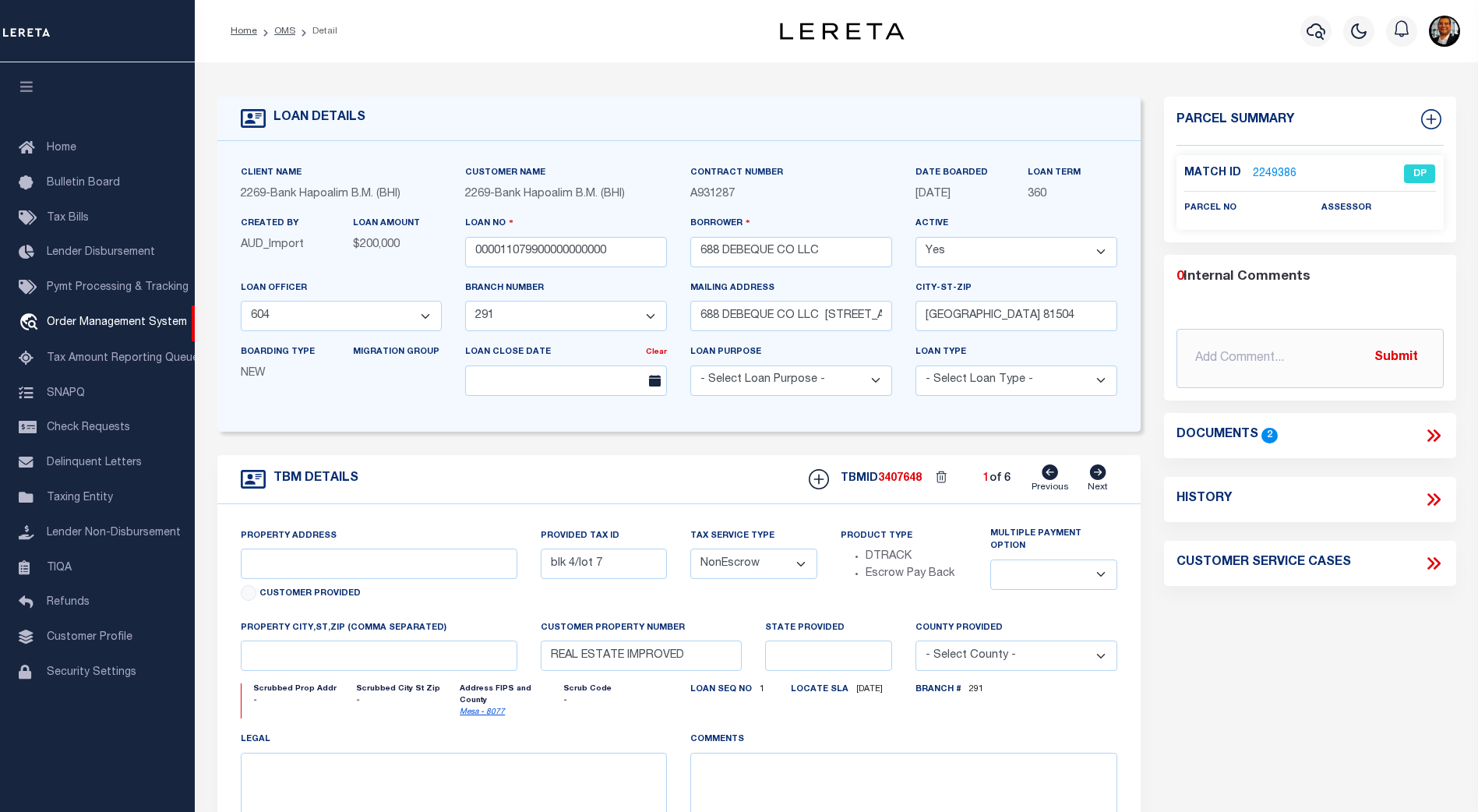
select select
click at [1097, 477] on icon at bounding box center [1097, 472] width 16 height 16
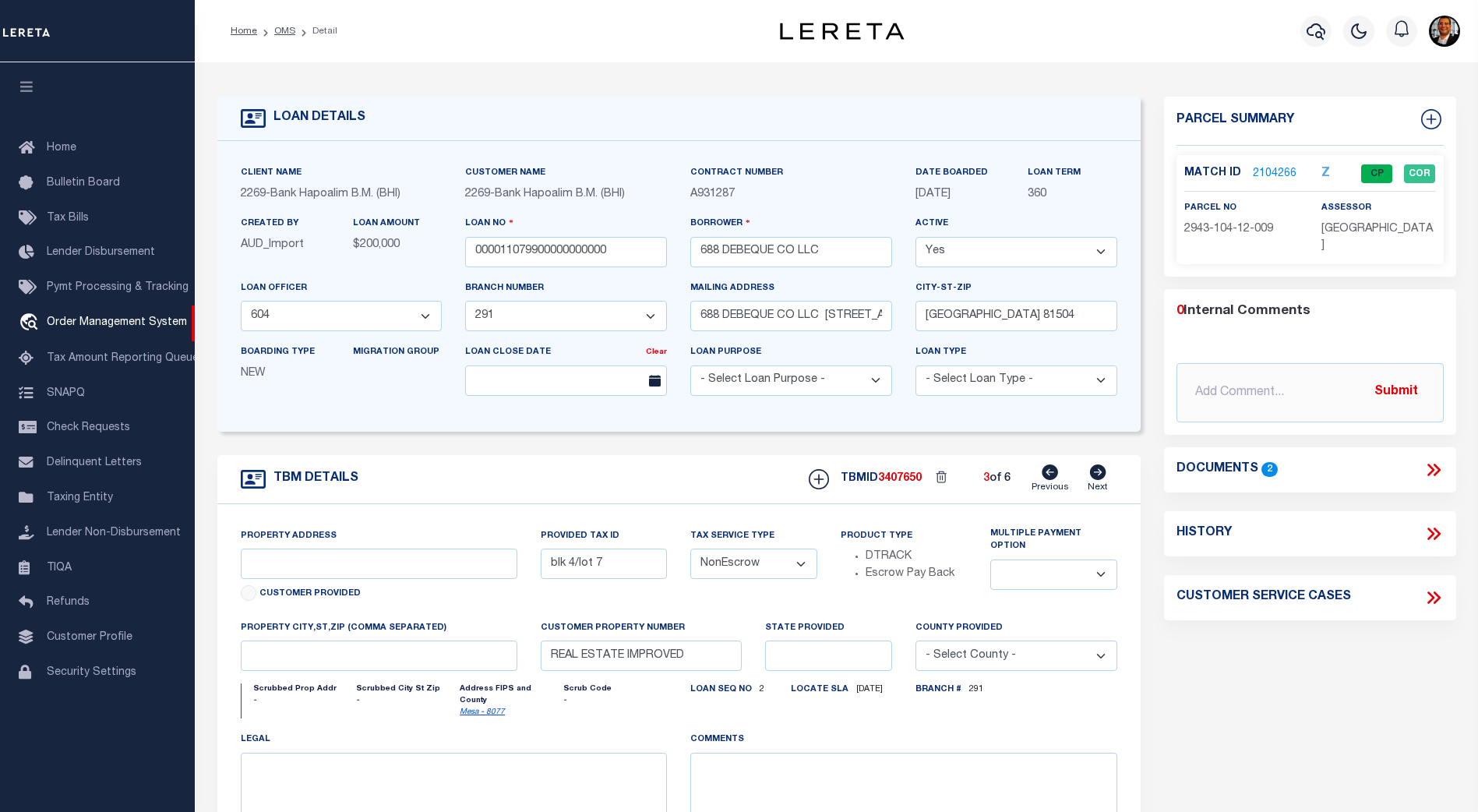
type input "blk 3/lot 9"
select select
click at [1097, 477] on icon at bounding box center [1097, 472] width 16 height 16
select select
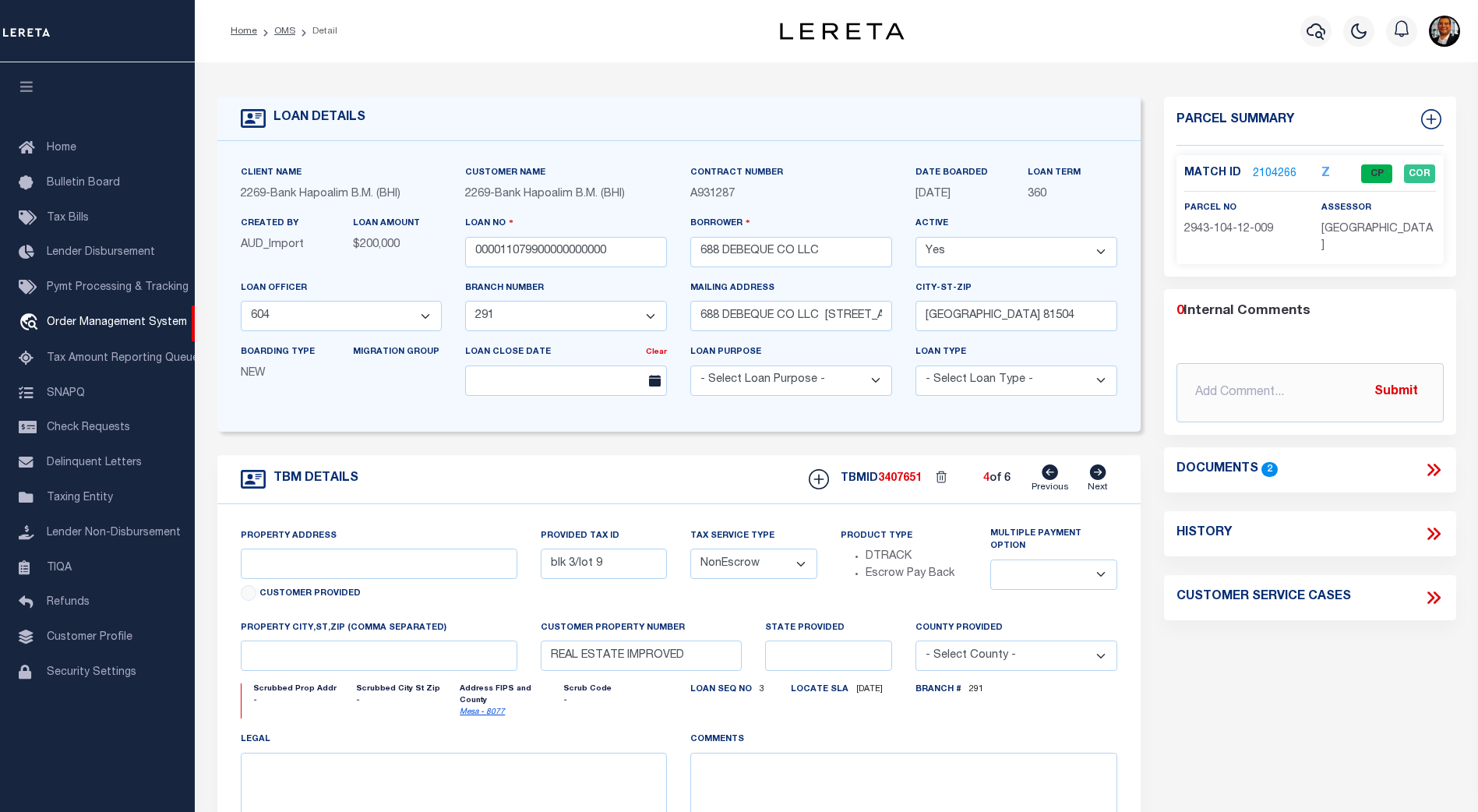
select select
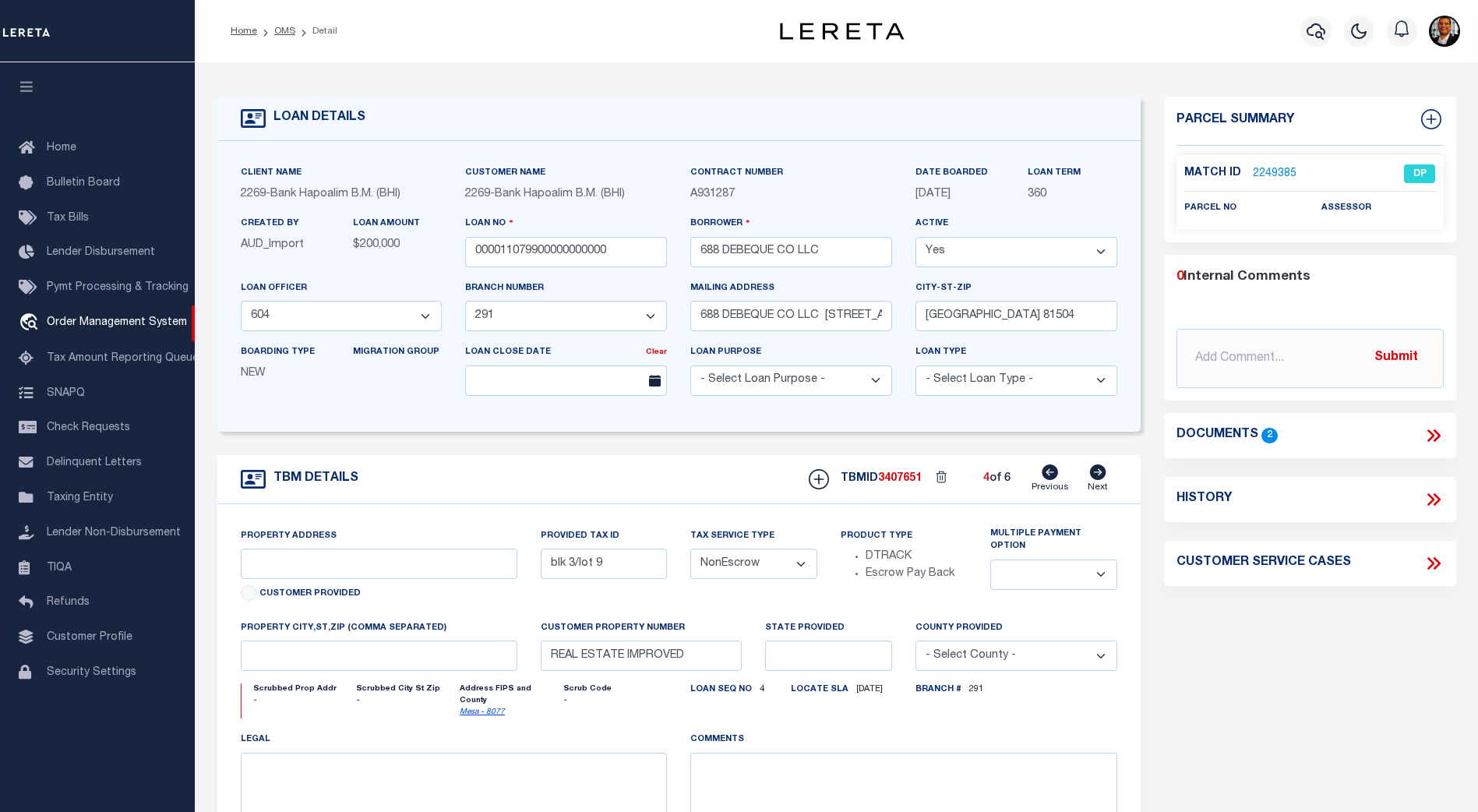
click at [1097, 477] on icon at bounding box center [1097, 472] width 16 height 16
type input "8"
select select
click at [1097, 475] on icon at bounding box center [1098, 472] width 17 height 16
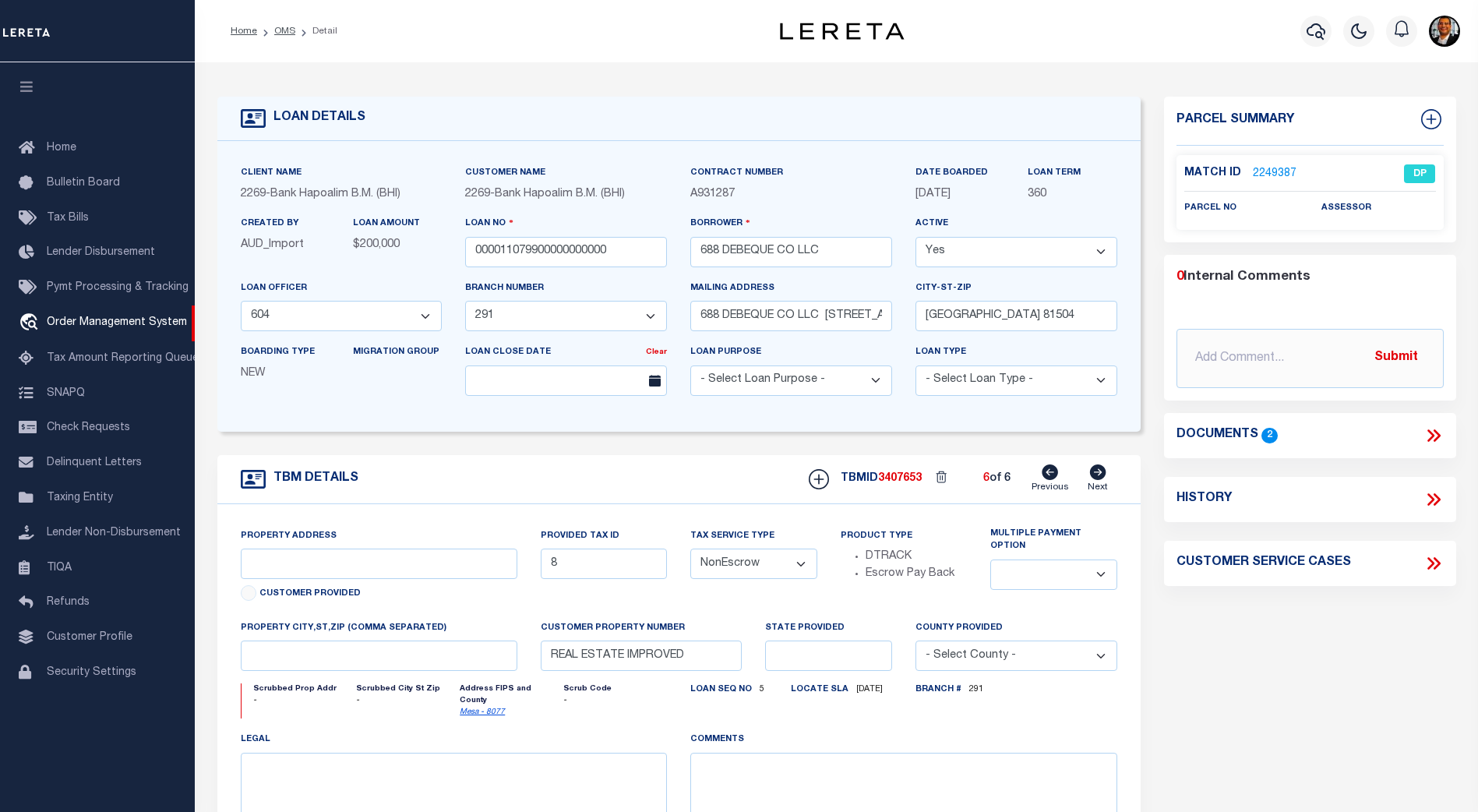
select select
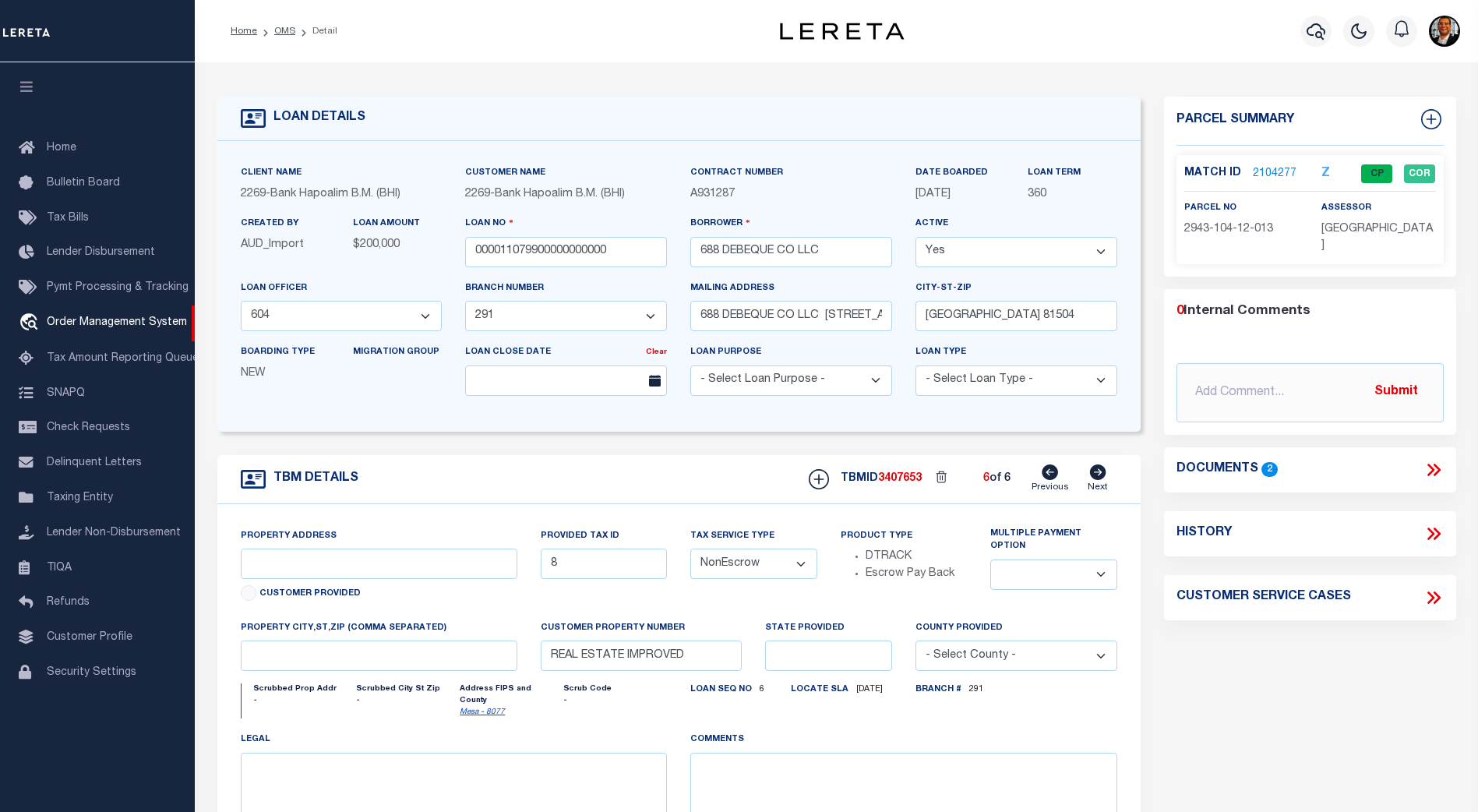
click at [1098, 480] on icon at bounding box center [1097, 472] width 16 height 16
click at [1050, 477] on icon at bounding box center [1050, 472] width 16 height 16
select select
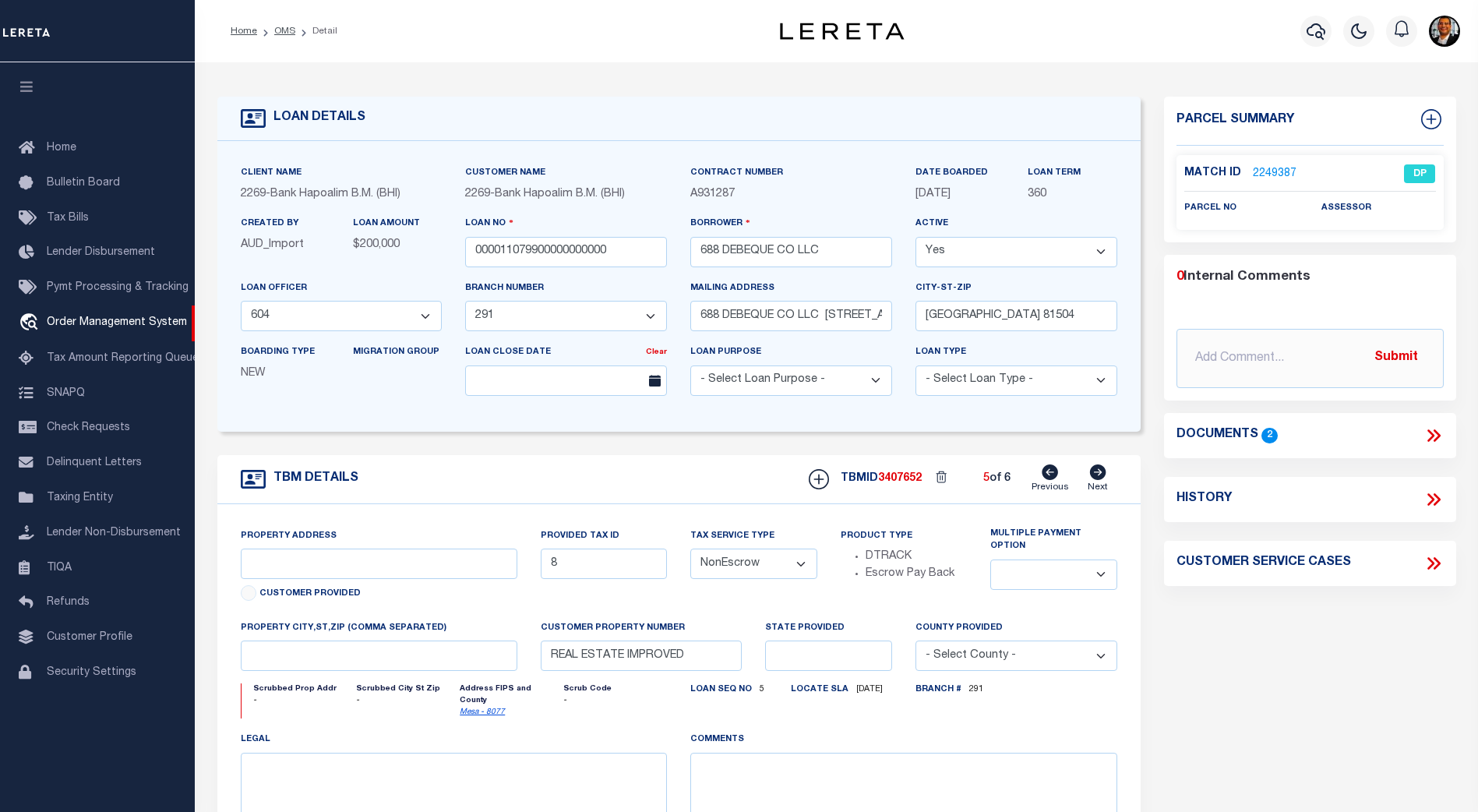
click at [1281, 172] on link "2249387" at bounding box center [1275, 173] width 44 height 16
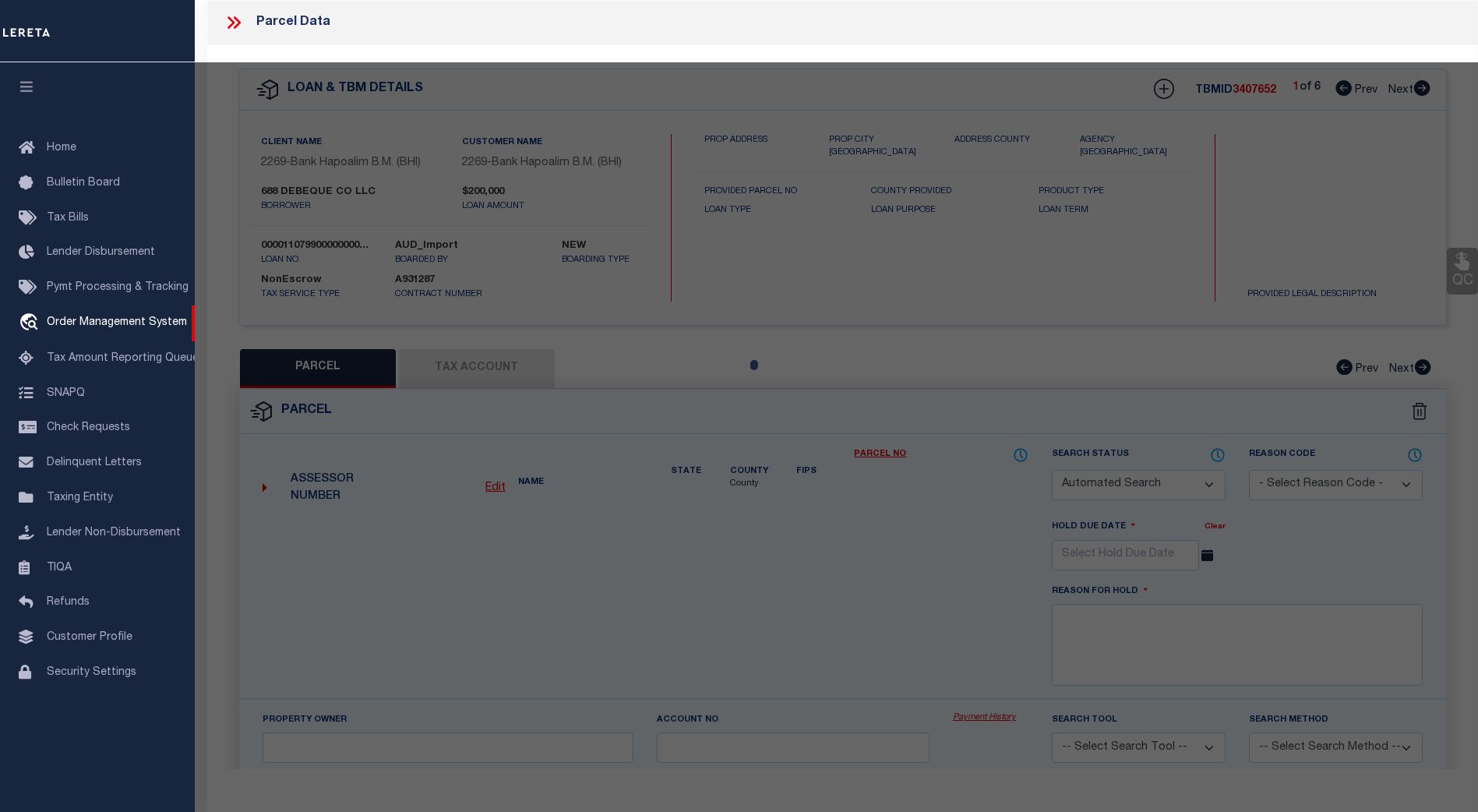
checkbox input "false"
select select "DP"
checkbox input "false"
type textarea "Provided legal has already been added to the same loan number. Please provide t…"
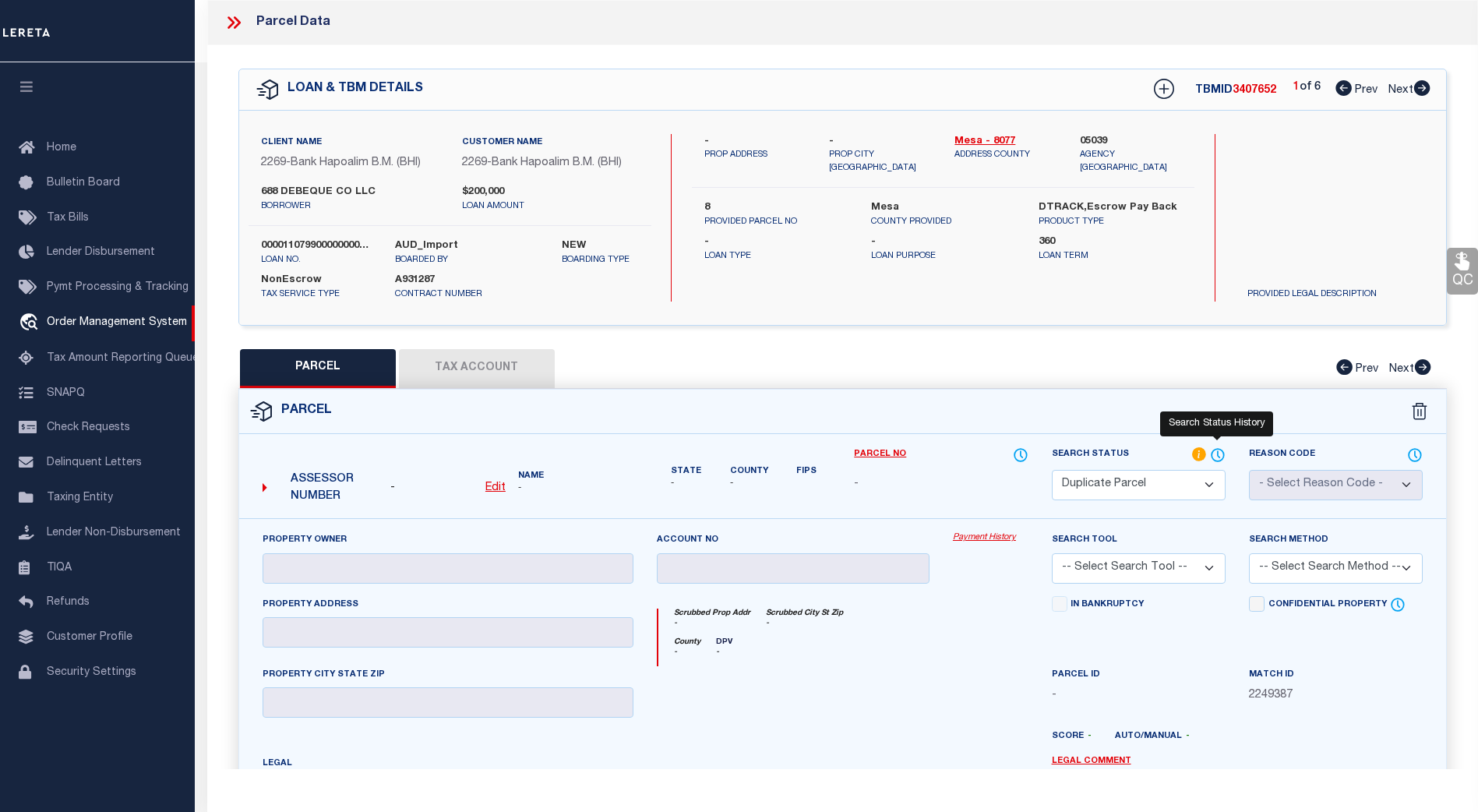
click at [1218, 453] on icon at bounding box center [1219, 454] width 2 height 6
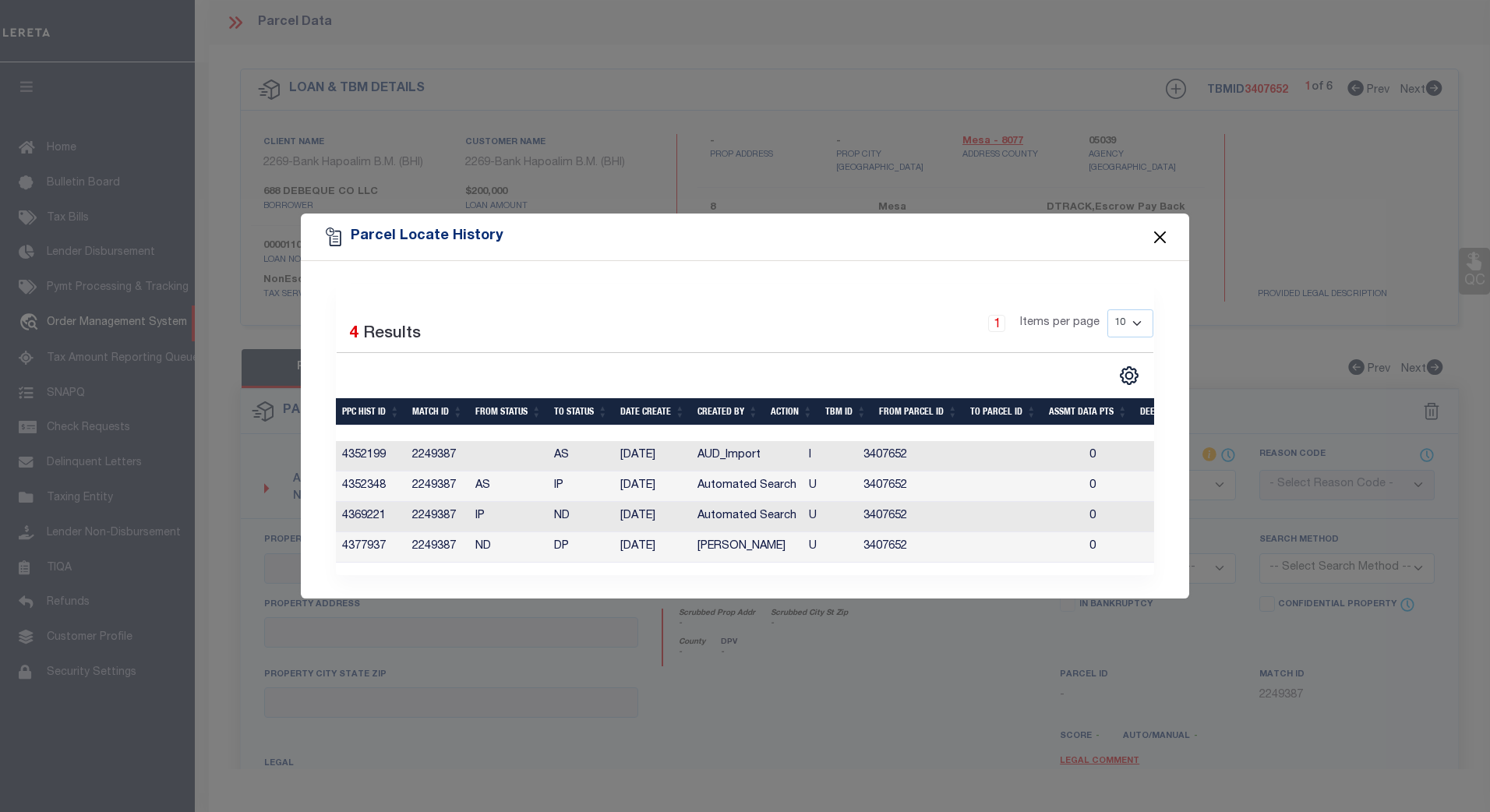
click at [1155, 227] on button "Close" at bounding box center [1160, 237] width 20 height 20
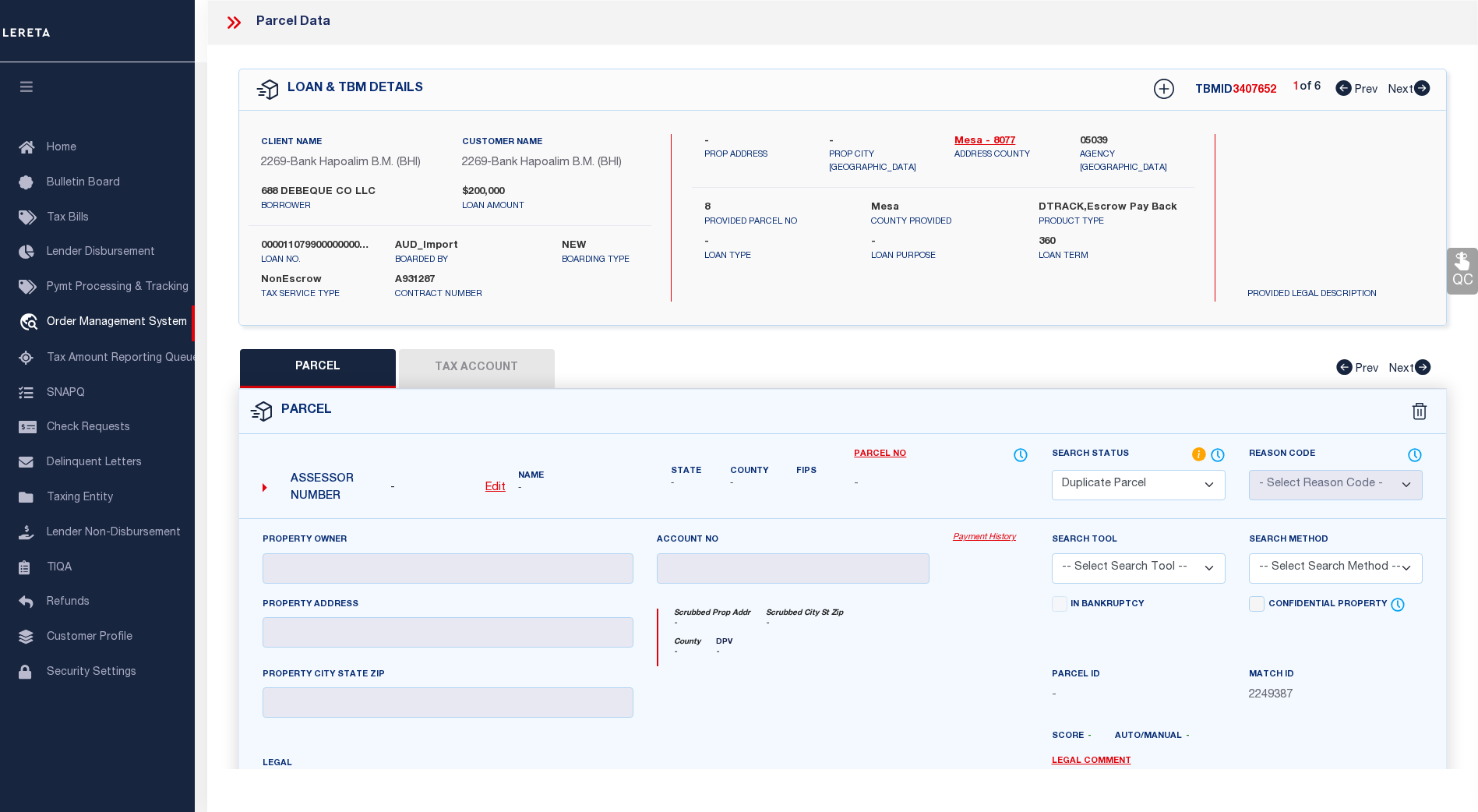
click at [1404, 97] on div "1 of 6 Prev Next" at bounding box center [1362, 90] width 137 height 20
click at [1404, 91] on span "Next" at bounding box center [1401, 91] width 25 height 11
select select "AS"
checkbox input "false"
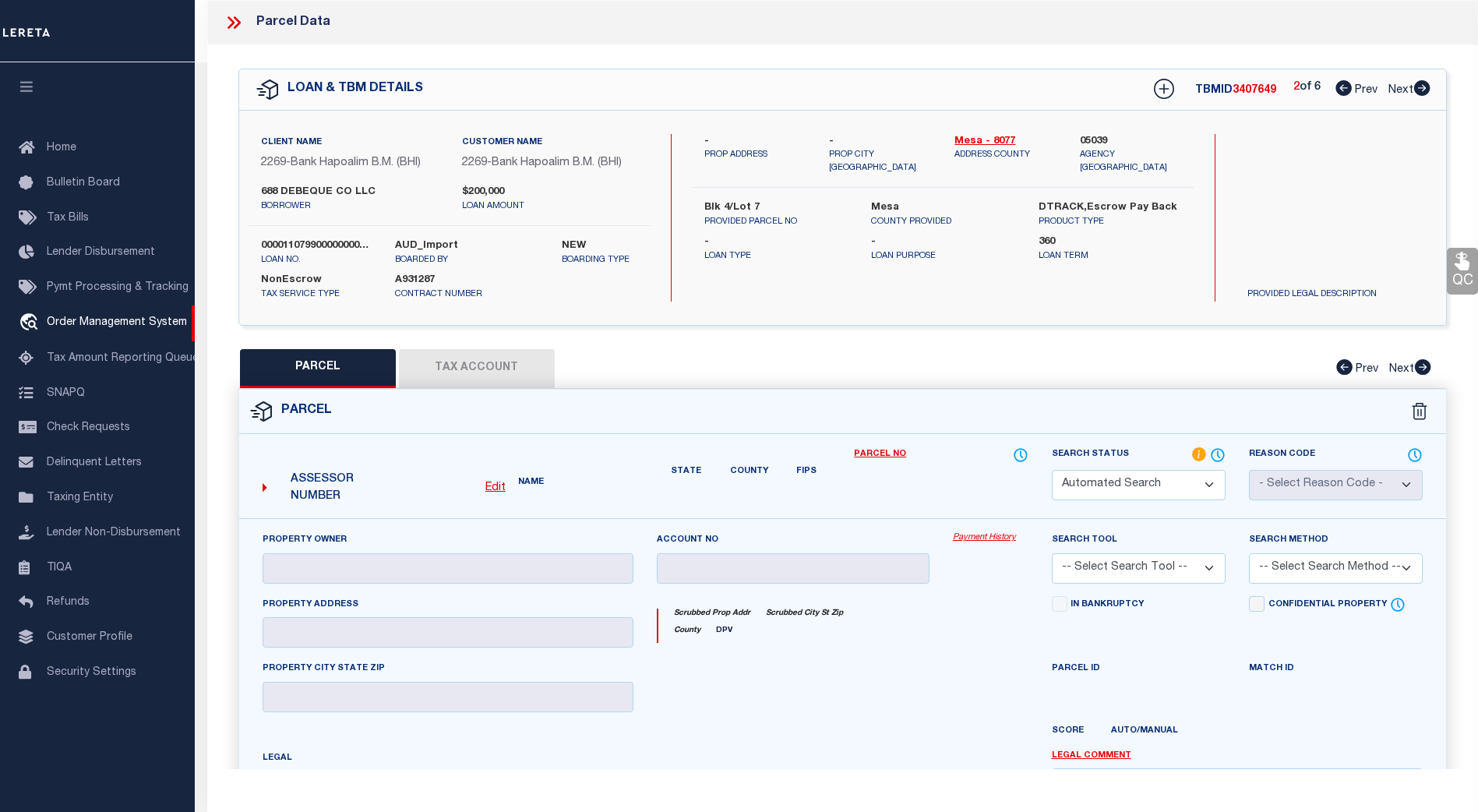
select select "DP"
checkbox input "false"
type textarea "Document uploaded that satisfies a legal requirement, changing from [GEOGRAPHIC…"
click at [1400, 91] on span "Next" at bounding box center [1401, 91] width 25 height 11
select select "AS"
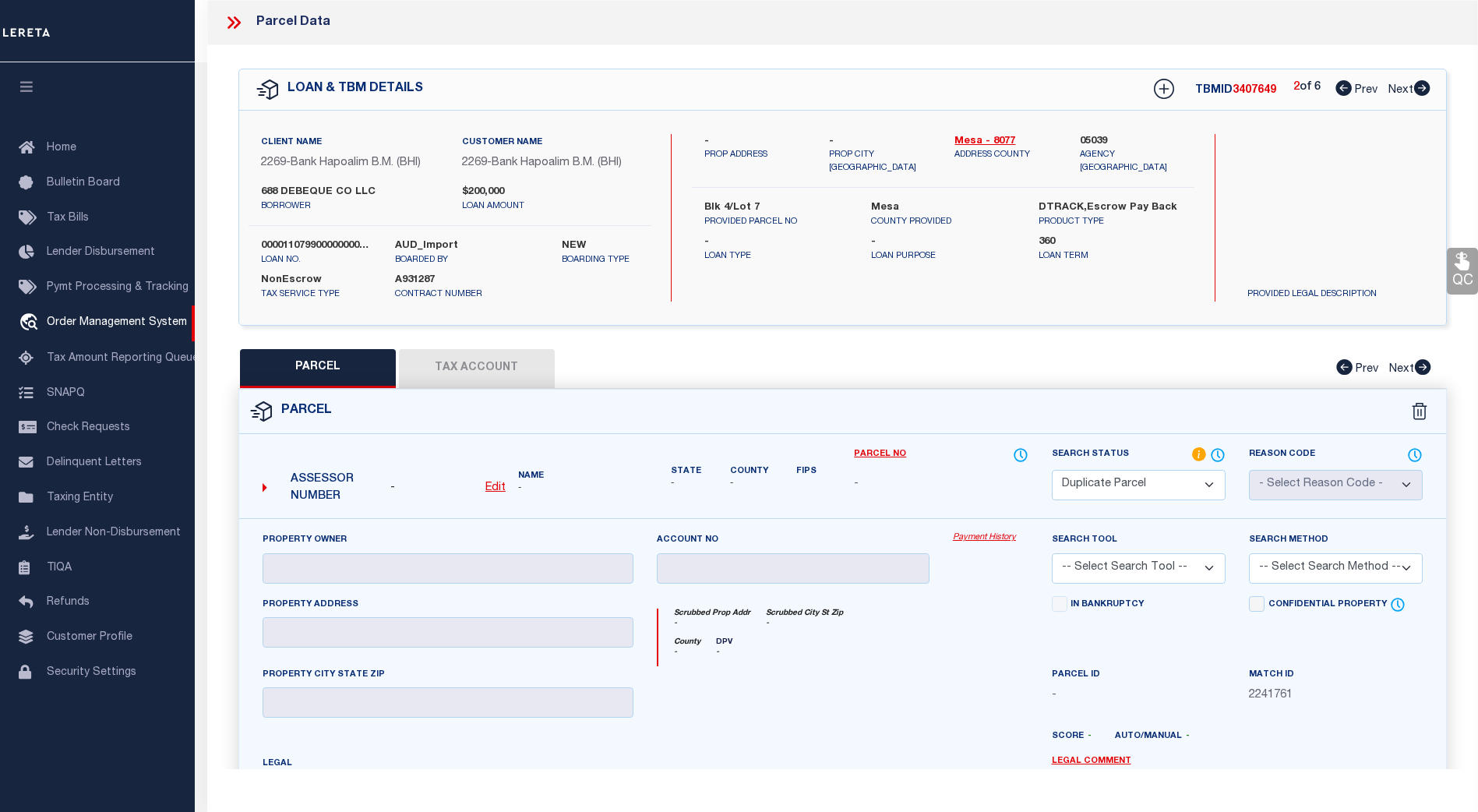
checkbox input "false"
select select "CP"
type input "688 DEBEQUE CO LLC"
select select "AGW"
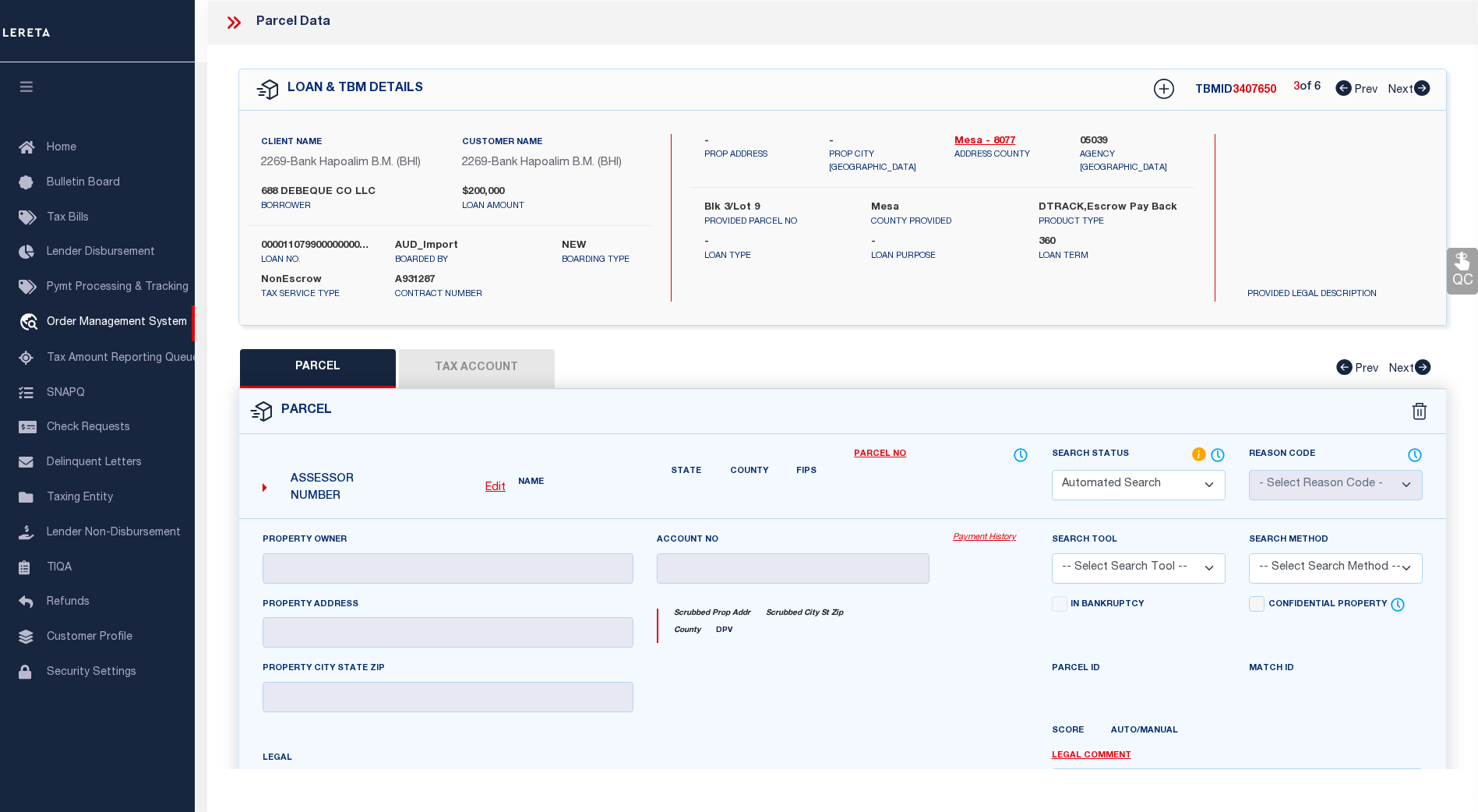
select select "LEG"
type input "[STREET_ADDRESS]"
checkbox input "false"
type input "[GEOGRAPHIC_DATA]"
type textarea "LOT 9 BLK 3 32 RD COMMERCIAL PARK FOURTH FILING SEC 10 1S 1E"
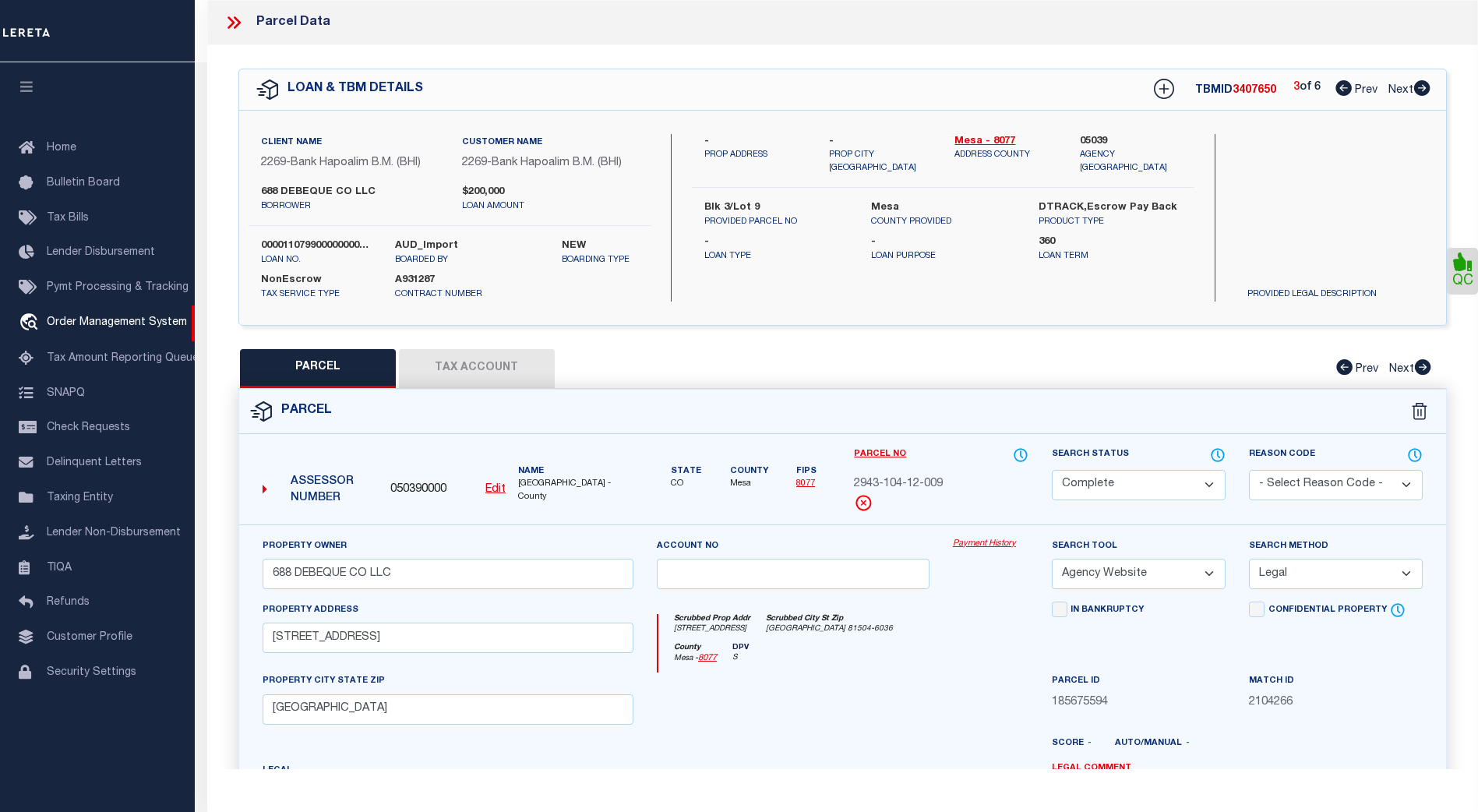
click at [1400, 91] on span "Next" at bounding box center [1401, 91] width 25 height 11
select select "AS"
select select
checkbox input "false"
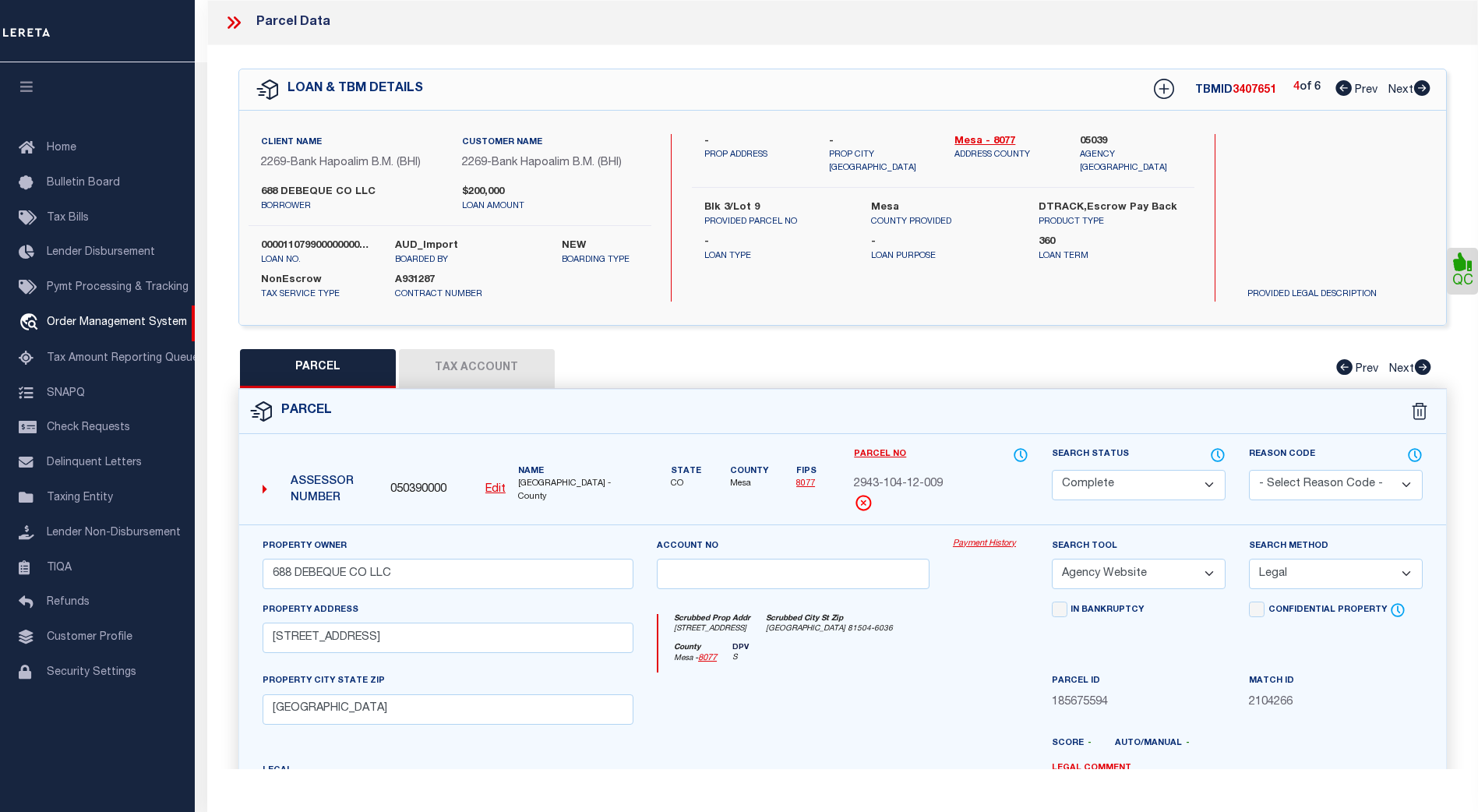
checkbox input "false"
select select "DP"
checkbox input "false"
type textarea "Provided legal has already been added to the same loan number. Please provide t…"
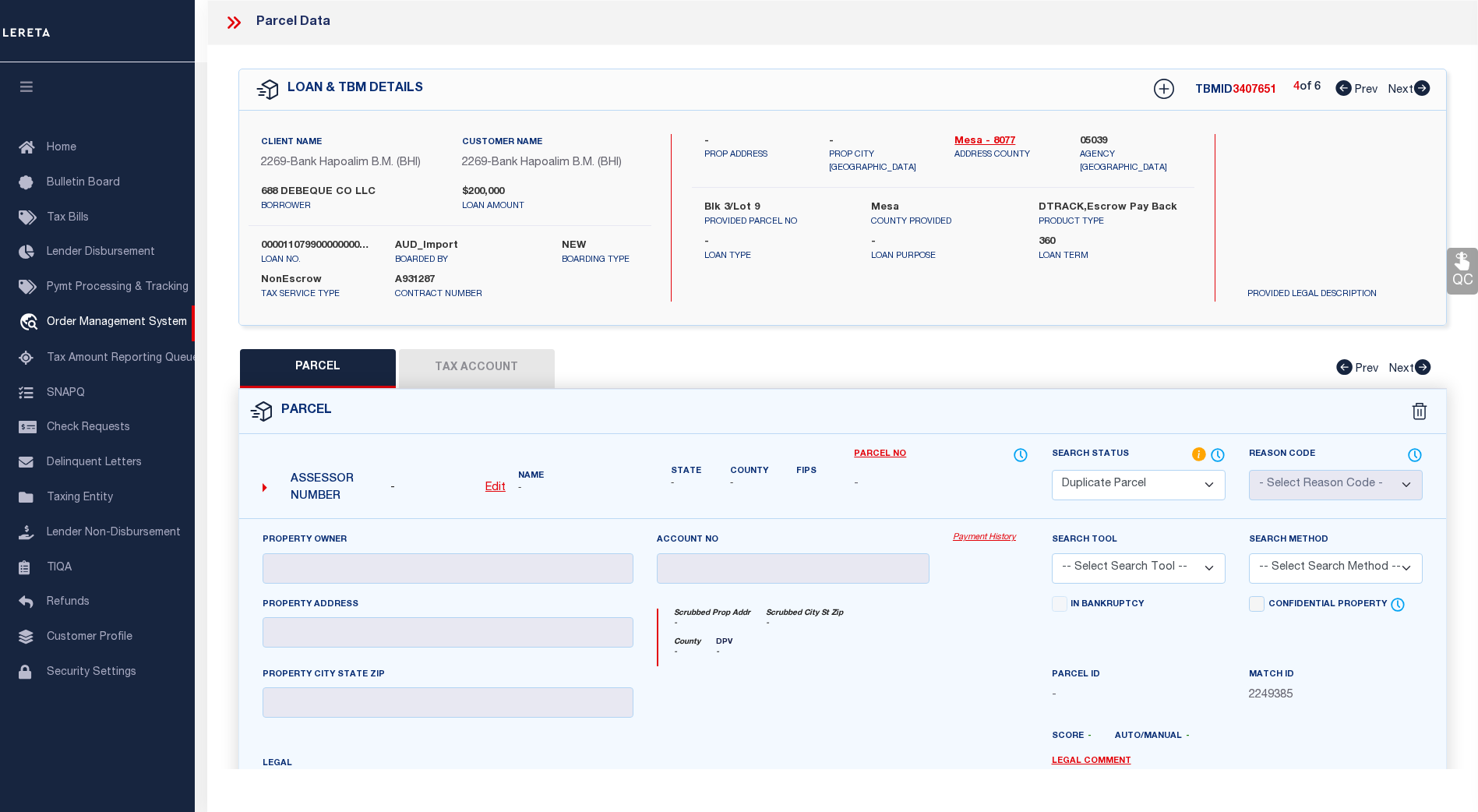
click at [1400, 91] on span "Next" at bounding box center [1401, 91] width 25 height 11
select select "AS"
checkbox input "false"
select select "DP"
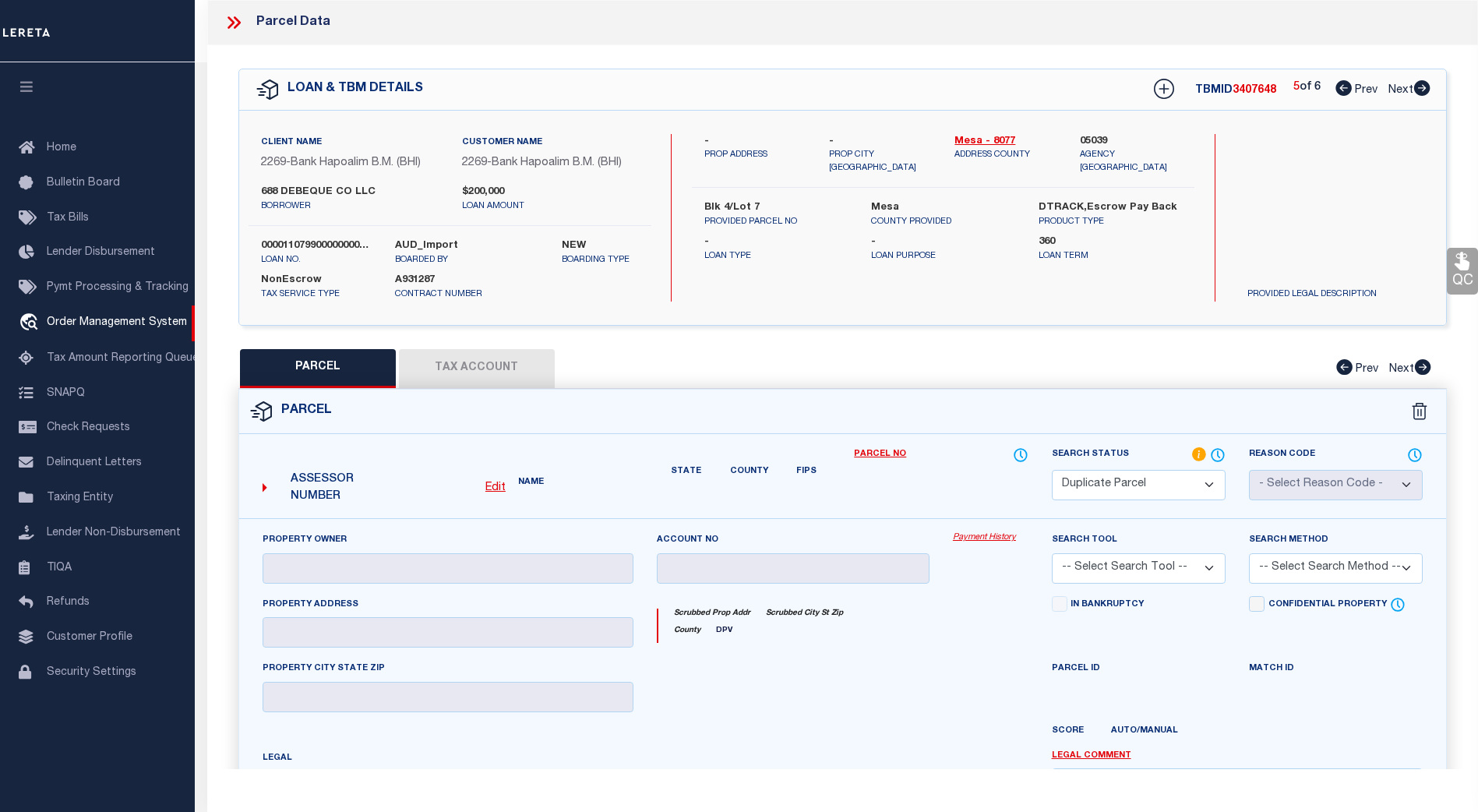
checkbox input "false"
type textarea "Provided legal has already been added to the same loan number. Please provide t…"
click at [1412, 85] on span "Next" at bounding box center [1401, 91] width 25 height 11
select select "AS"
checkbox input "false"
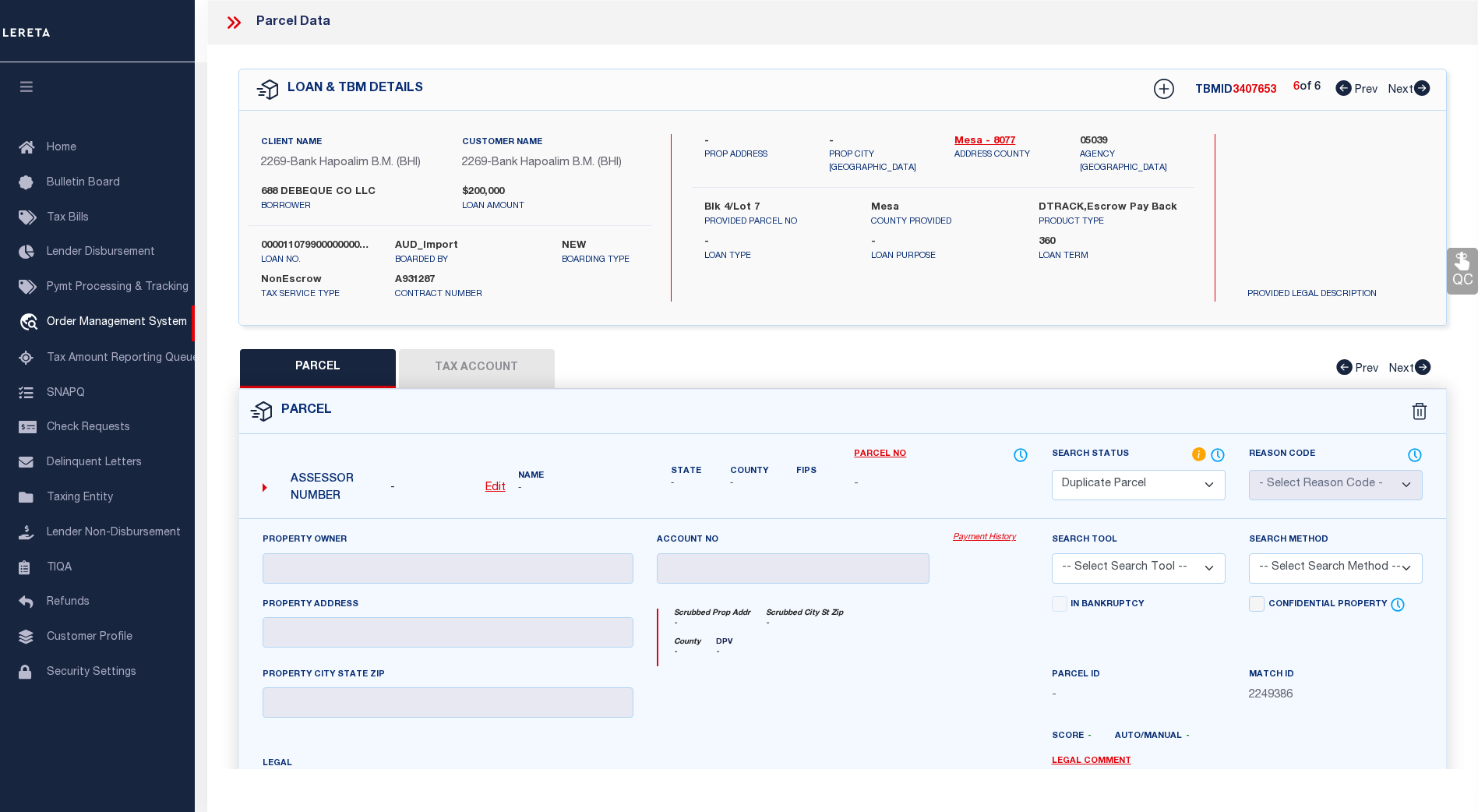
checkbox input "false"
select select "CP"
type input "688 DEBEQUE CO LLC"
select select "AGW"
select select "LEG"
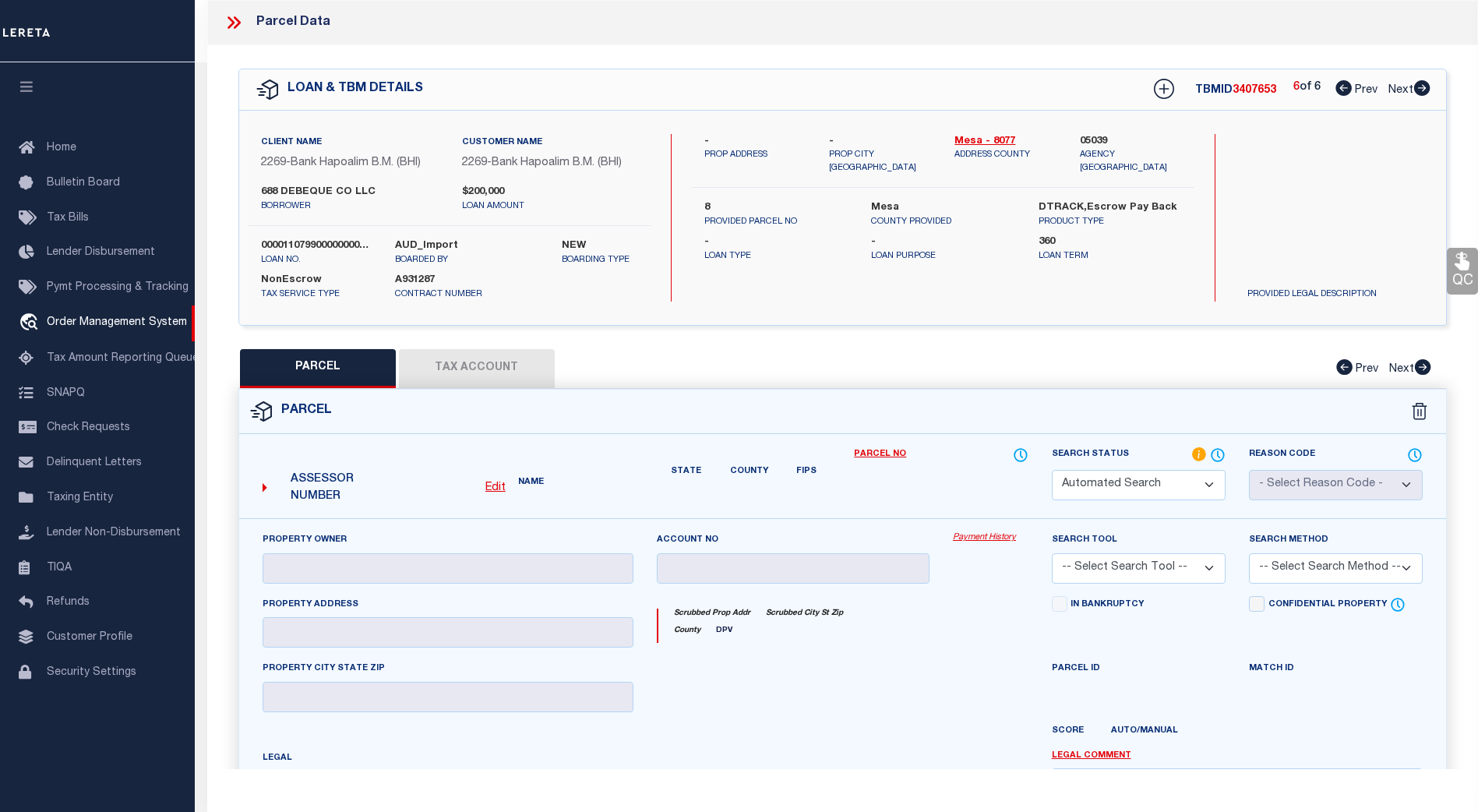
type input "[STREET_ADDRESS]"
checkbox input "false"
type input "[GEOGRAPHIC_DATA]"
type textarea "LOTS 7 & 8 BLK 3 THIRTY-TWO ROAD COMMERCIAL PARK THIRD FIL SEC 10 1S 1E"
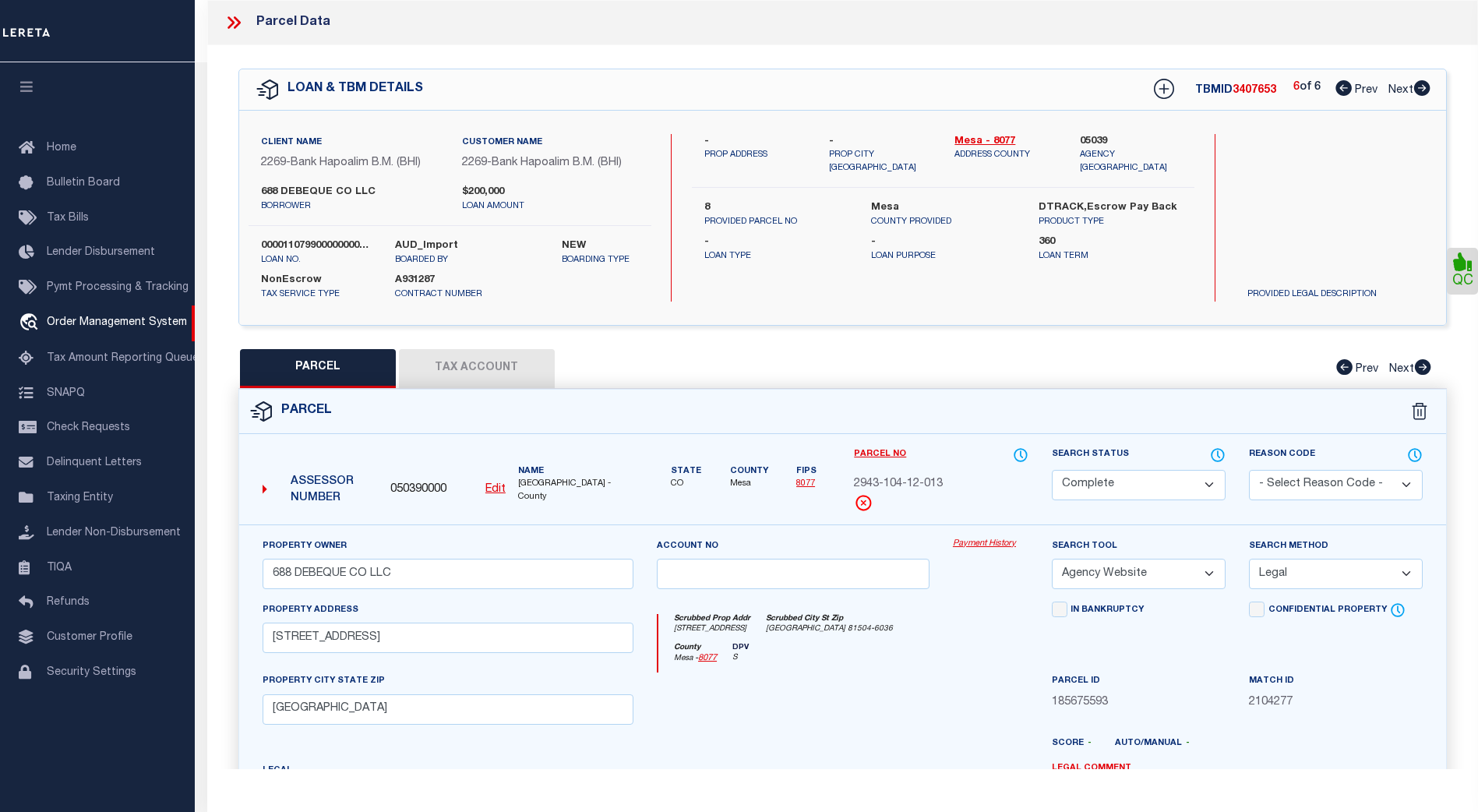
click at [233, 18] on icon at bounding box center [234, 23] width 20 height 20
